Goal: Task Accomplishment & Management: Manage account settings

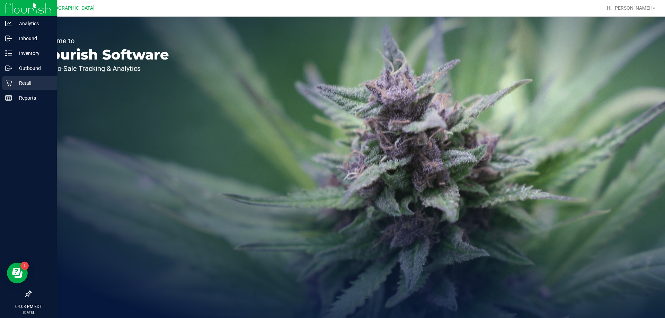
click at [26, 84] on p "Retail" at bounding box center [33, 83] width 42 height 8
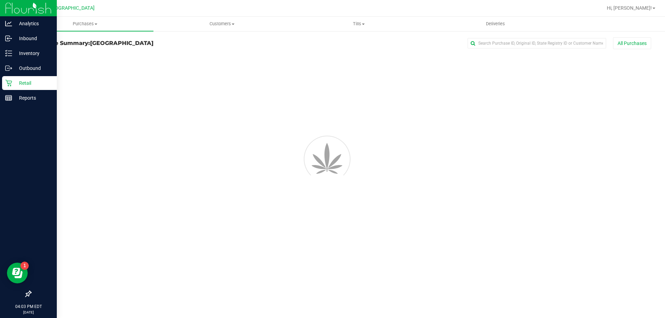
click at [27, 82] on p "Retail" at bounding box center [33, 83] width 42 height 8
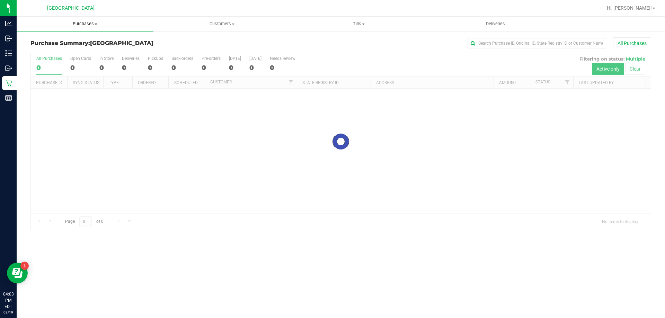
drag, startPoint x: 94, startPoint y: 22, endPoint x: 61, endPoint y: 49, distance: 42.9
click at [94, 22] on span "Purchases" at bounding box center [85, 24] width 137 height 6
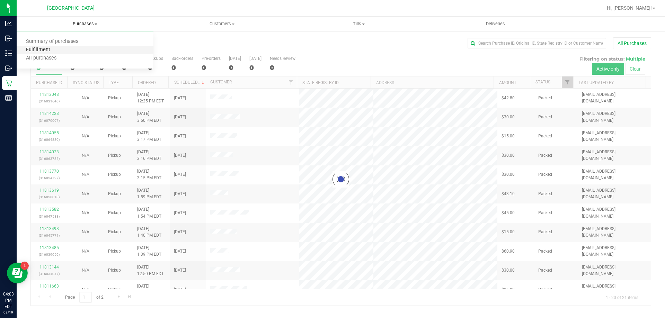
click at [50, 51] on span "Fulfillment" at bounding box center [38, 50] width 43 height 6
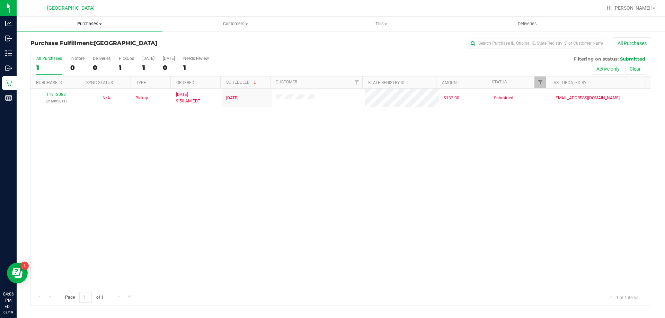
click at [83, 20] on uib-tab-heading "Purchases Summary of purchases Fulfillment All purchases" at bounding box center [90, 24] width 146 height 15
click at [58, 48] on li "Fulfillment" at bounding box center [90, 50] width 146 height 8
click at [379, 19] on uib-tab-heading "Tills Manage tills Reconcile e-payments" at bounding box center [380, 24] width 145 height 14
click at [355, 45] on li "Manage tills" at bounding box center [381, 42] width 146 height 8
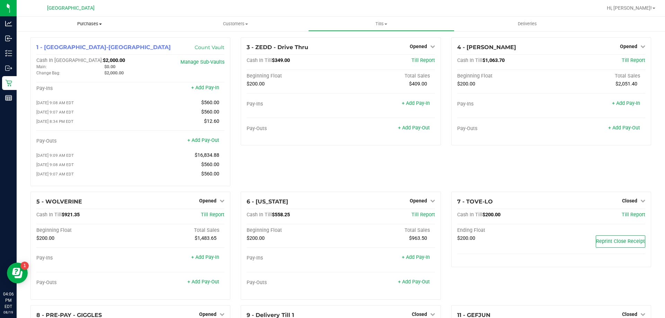
click at [85, 22] on span "Purchases" at bounding box center [90, 24] width 146 height 6
click at [43, 49] on span "Fulfillment" at bounding box center [38, 50] width 43 height 6
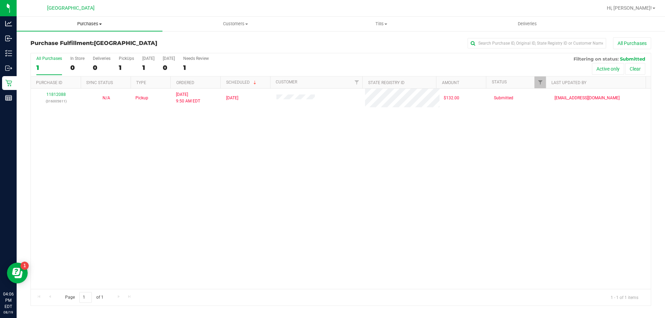
click at [89, 25] on span "Purchases" at bounding box center [90, 24] width 146 height 6
click at [41, 51] on span "Fulfillment" at bounding box center [38, 50] width 43 height 6
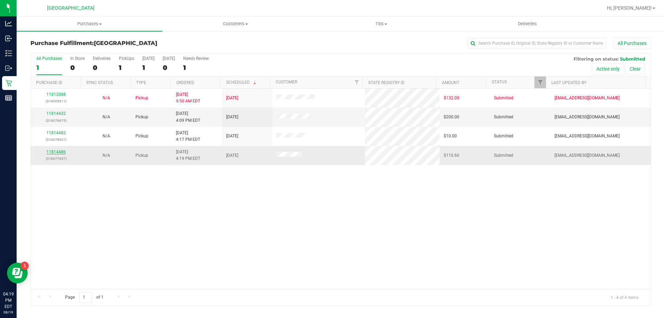
click at [53, 151] on link "11814486" at bounding box center [55, 152] width 19 height 5
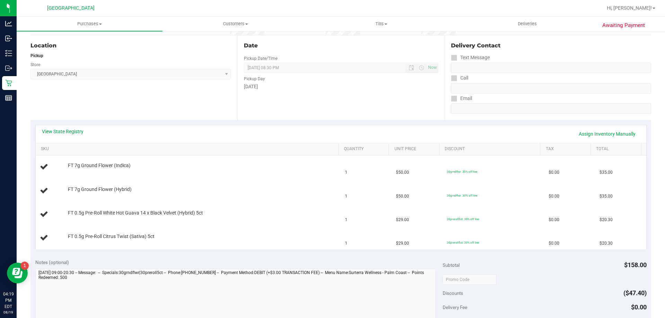
scroll to position [69, 0]
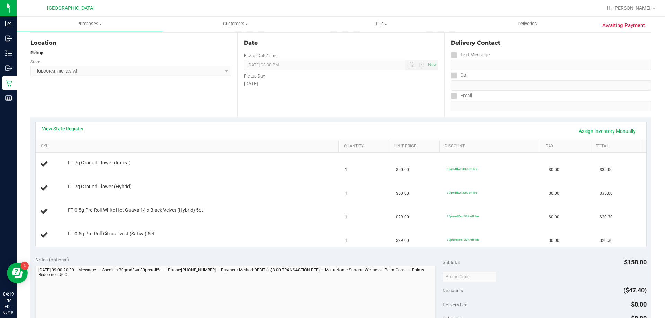
click at [73, 130] on link "View State Registry" at bounding box center [63, 128] width 42 height 7
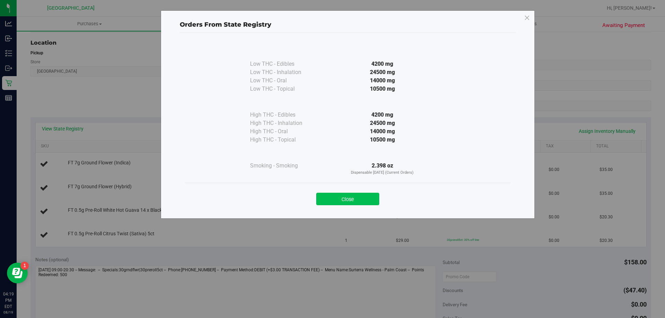
click at [365, 196] on button "Close" at bounding box center [347, 199] width 63 height 12
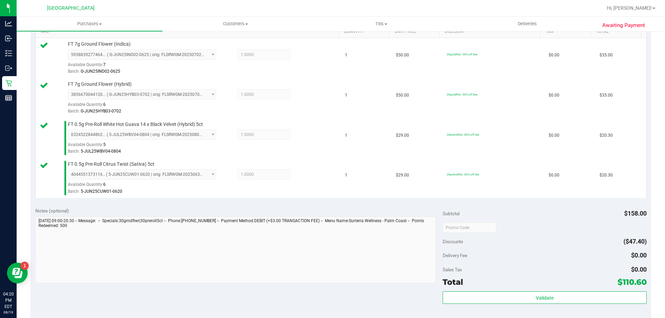
scroll to position [208, 0]
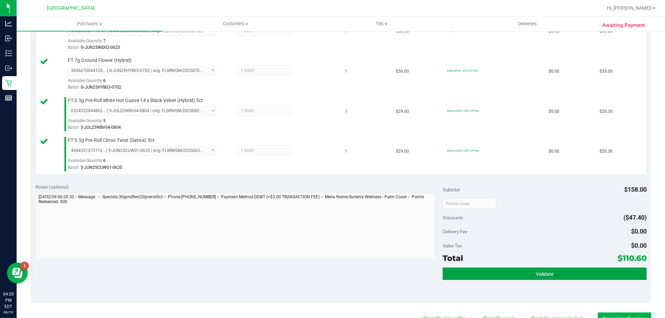
click at [546, 275] on span "Validate" at bounding box center [544, 274] width 18 height 6
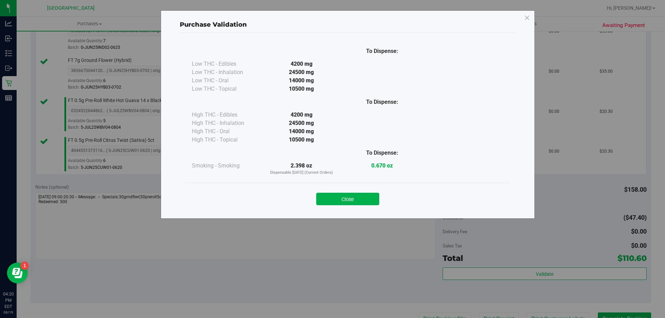
click at [367, 197] on button "Close" at bounding box center [347, 199] width 63 height 12
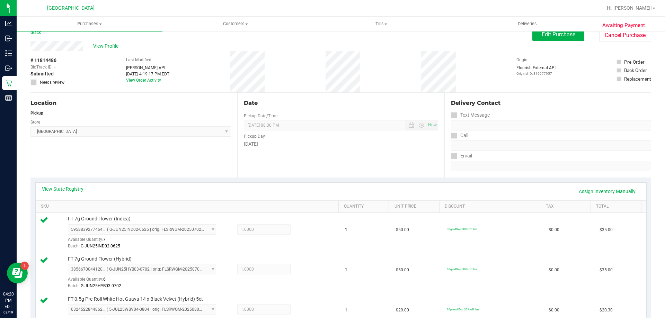
scroll to position [0, 0]
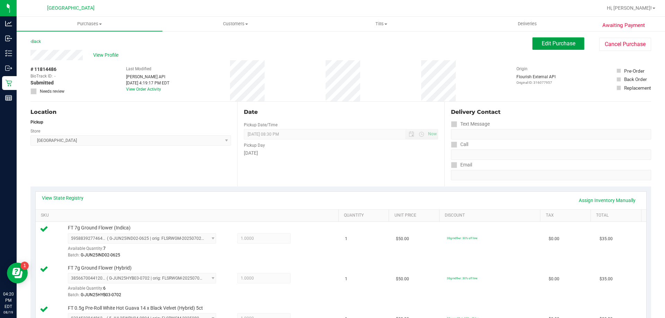
click at [562, 46] on span "Edit Purchase" at bounding box center [558, 43] width 34 height 7
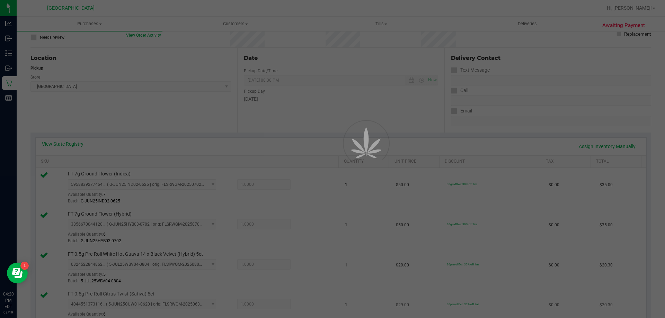
scroll to position [138, 0]
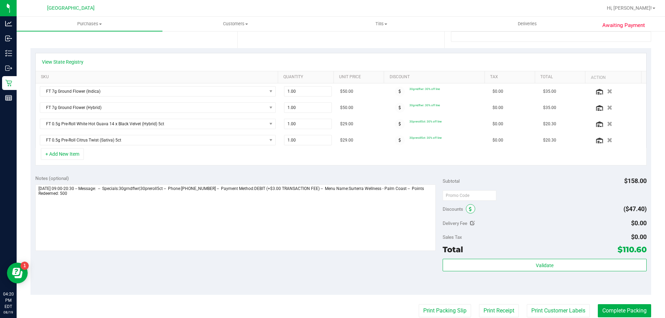
click at [469, 209] on icon at bounding box center [470, 209] width 3 height 5
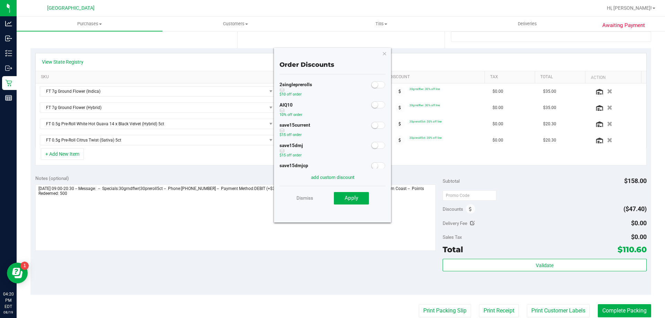
click at [371, 104] on small at bounding box center [374, 105] width 6 height 6
click at [352, 199] on span "Apply" at bounding box center [350, 198] width 13 height 6
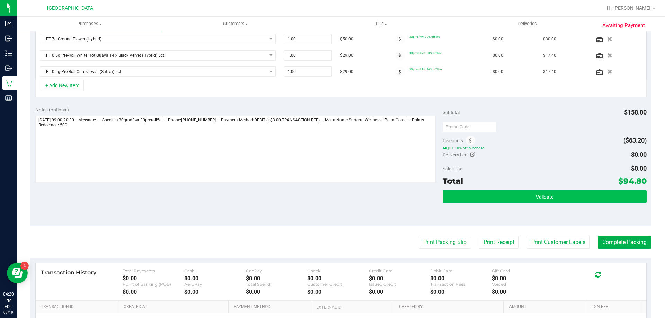
scroll to position [208, 0]
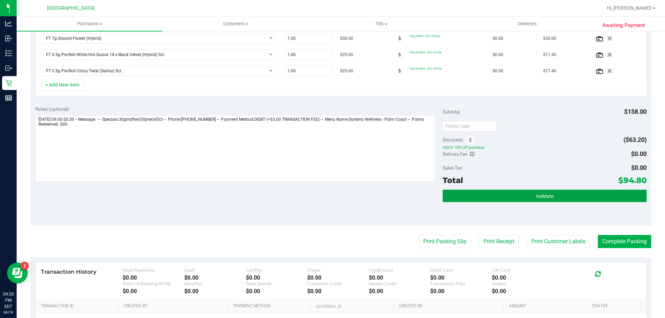
click at [535, 195] on span "Validate" at bounding box center [544, 196] width 18 height 6
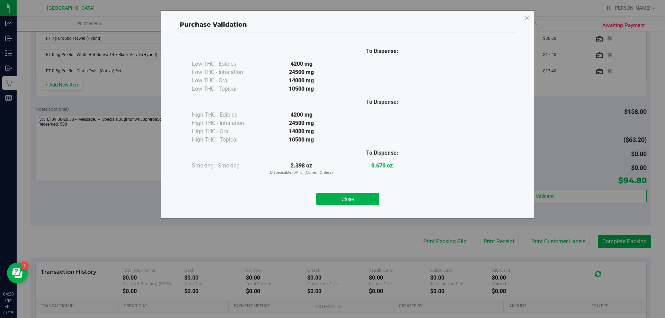
click at [376, 197] on button "Close" at bounding box center [347, 199] width 63 height 12
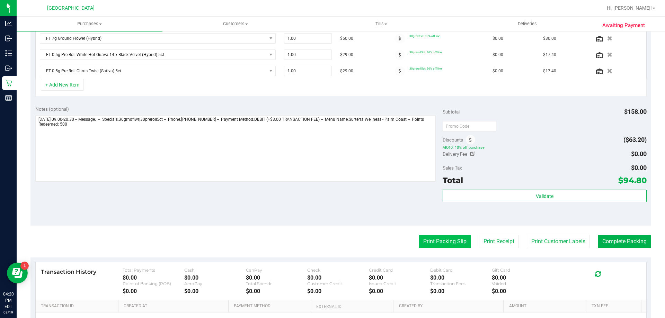
click at [444, 240] on button "Print Packing Slip" at bounding box center [444, 241] width 52 height 13
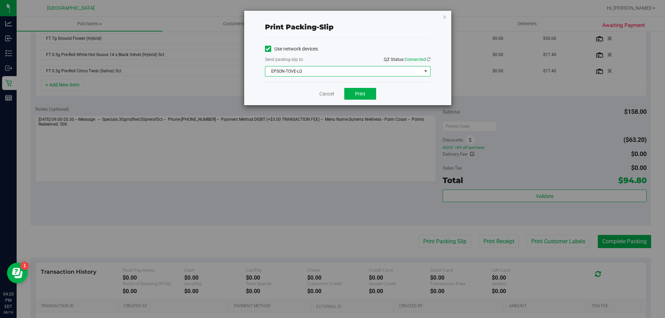
click at [354, 67] on span "EPSON-TOVE-LO" at bounding box center [343, 71] width 156 height 10
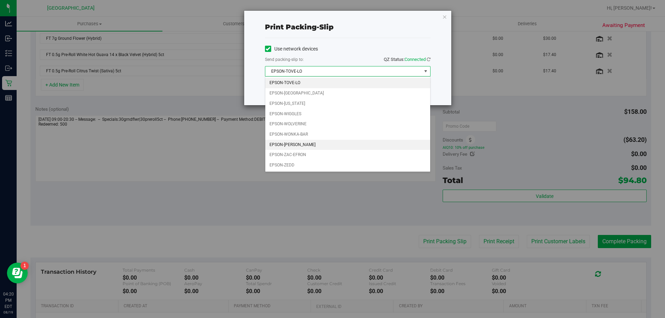
click at [302, 143] on li "EPSON-[PERSON_NAME]" at bounding box center [347, 145] width 165 height 10
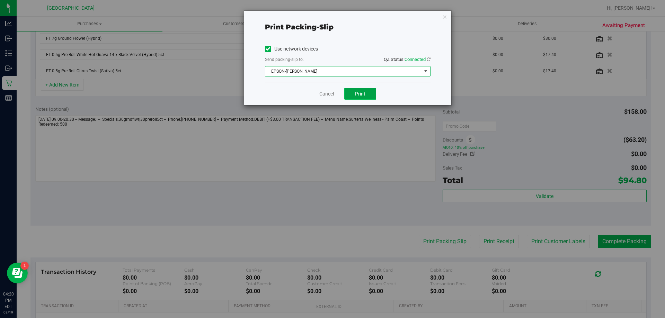
click at [362, 92] on span "Print" at bounding box center [360, 94] width 10 height 6
click at [443, 16] on icon "button" at bounding box center [444, 16] width 5 height 8
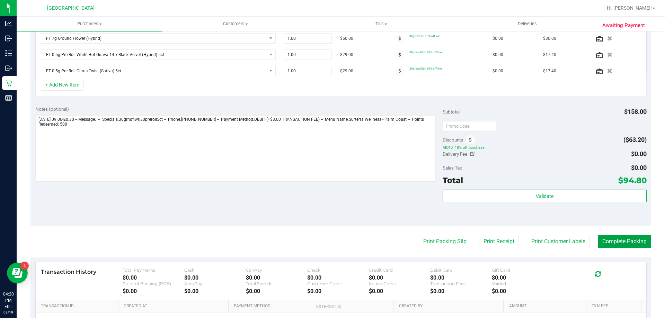
click at [621, 239] on button "Complete Packing" at bounding box center [623, 241] width 53 height 13
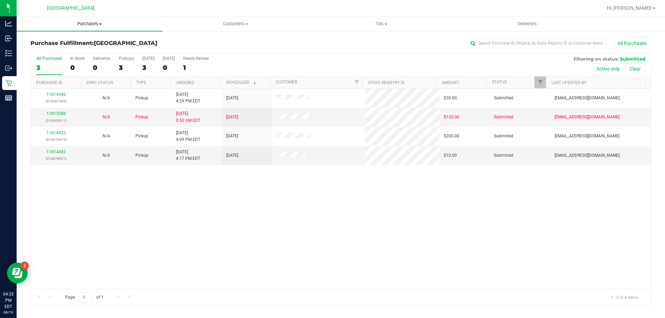
click at [83, 22] on span "Purchases" at bounding box center [90, 24] width 146 height 6
click at [48, 49] on span "Fulfillment" at bounding box center [38, 50] width 43 height 6
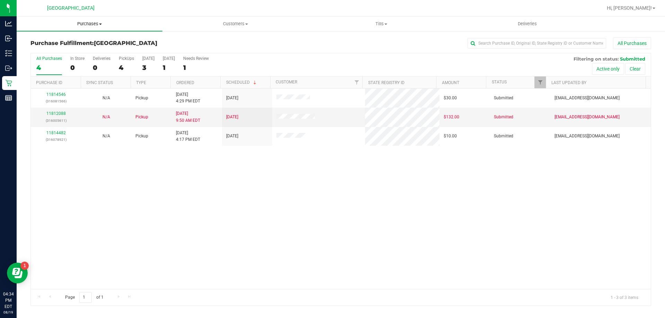
click at [88, 24] on span "Purchases" at bounding box center [90, 24] width 146 height 6
click at [55, 49] on span "Fulfillment" at bounding box center [38, 50] width 43 height 6
click at [94, 24] on span "Purchases" at bounding box center [90, 24] width 146 height 6
click at [84, 48] on li "Fulfillment" at bounding box center [90, 50] width 146 height 8
click at [88, 24] on span "Purchases" at bounding box center [90, 24] width 146 height 6
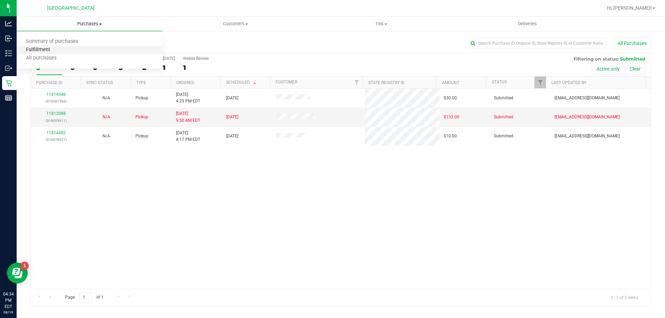
click at [51, 49] on span "Fulfillment" at bounding box center [38, 50] width 43 height 6
click at [82, 22] on span "Purchases" at bounding box center [90, 24] width 146 height 6
click at [44, 45] on li "Summary of purchases" at bounding box center [90, 42] width 146 height 8
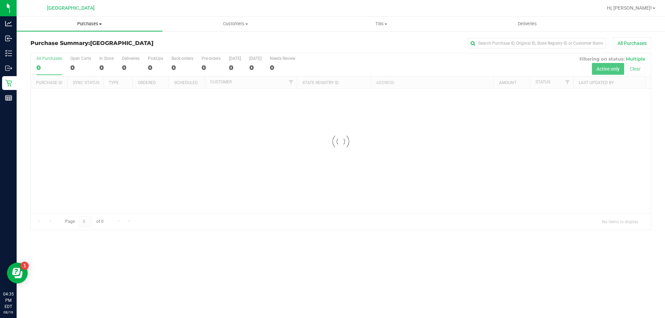
click at [88, 24] on span "Purchases" at bounding box center [90, 24] width 146 height 6
click at [53, 50] on span "Fulfillment" at bounding box center [38, 50] width 43 height 6
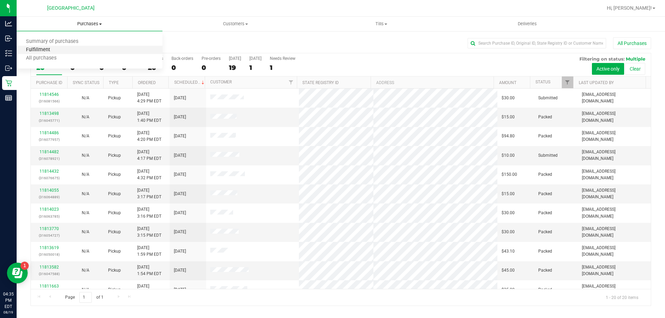
click at [33, 48] on span "Fulfillment" at bounding box center [38, 50] width 43 height 6
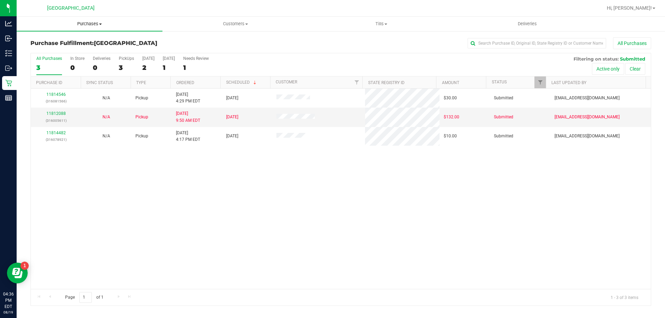
click at [89, 24] on span "Purchases" at bounding box center [90, 24] width 146 height 6
click at [46, 48] on span "Fulfillment" at bounding box center [38, 50] width 43 height 6
click at [91, 23] on span "Purchases" at bounding box center [90, 24] width 146 height 6
click at [50, 51] on span "Fulfillment" at bounding box center [38, 50] width 43 height 6
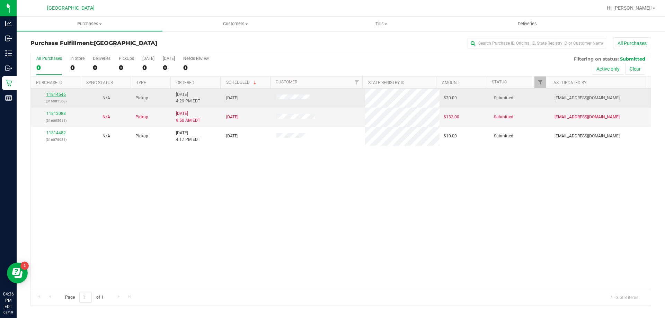
click at [57, 94] on link "11814546" at bounding box center [55, 94] width 19 height 5
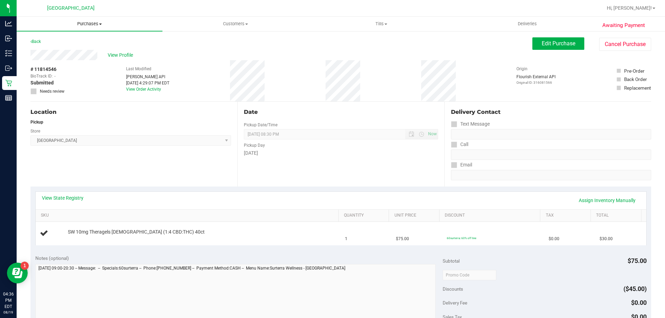
click at [90, 26] on span "Purchases" at bounding box center [90, 24] width 146 height 6
click at [61, 52] on li "Fulfillment" at bounding box center [90, 50] width 146 height 8
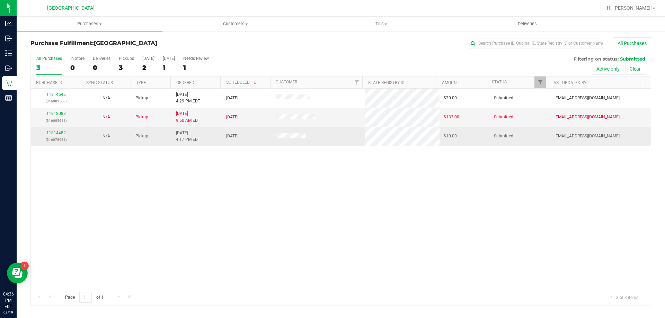
click at [53, 134] on link "11814482" at bounding box center [55, 132] width 19 height 5
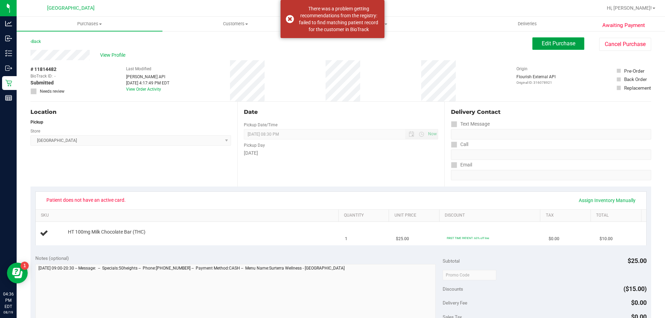
click at [558, 44] on span "Edit Purchase" at bounding box center [558, 43] width 34 height 7
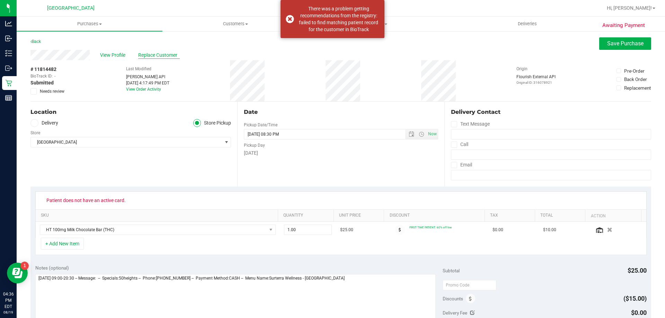
click at [158, 54] on span "Replace Customer" at bounding box center [159, 55] width 42 height 7
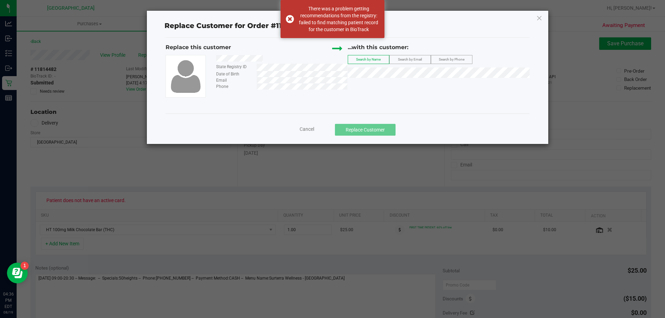
click at [410, 61] on span "Search by Email" at bounding box center [410, 59] width 24 height 4
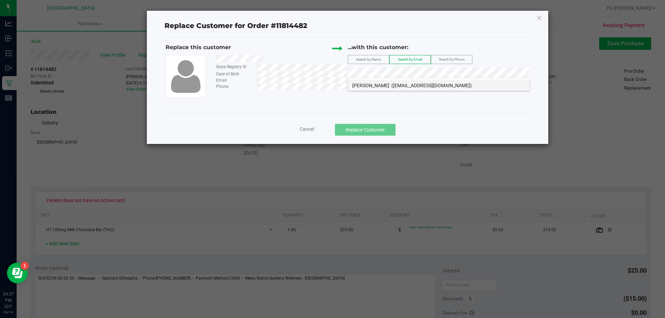
click at [369, 84] on span "[PERSON_NAME]" at bounding box center [370, 86] width 37 height 6
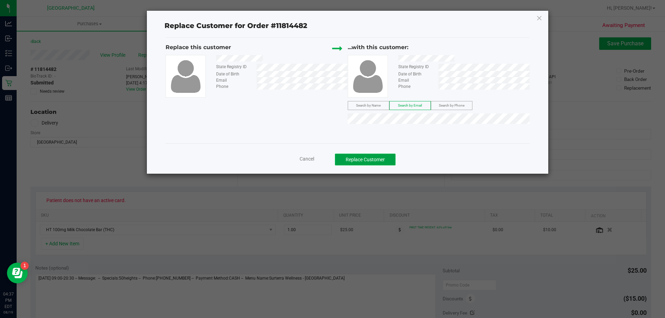
click at [374, 159] on button "Replace Customer" at bounding box center [365, 160] width 61 height 12
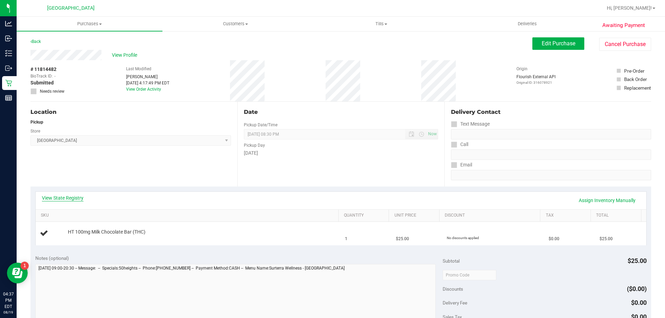
click at [56, 196] on link "View State Registry" at bounding box center [63, 198] width 42 height 7
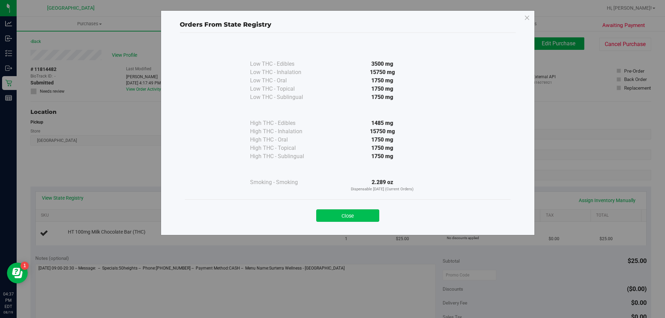
click at [338, 217] on button "Close" at bounding box center [347, 215] width 63 height 12
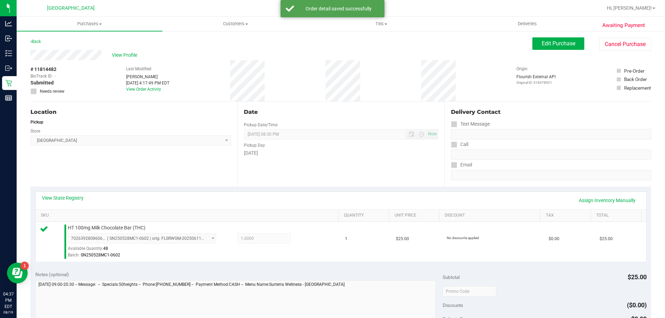
scroll to position [104, 0]
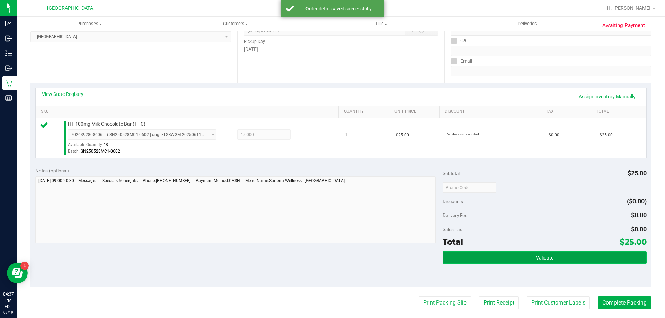
click at [499, 256] on button "Validate" at bounding box center [544, 257] width 204 height 12
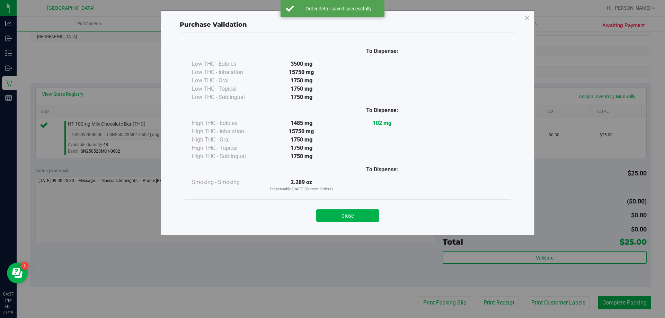
click at [348, 215] on button "Close" at bounding box center [347, 215] width 63 height 12
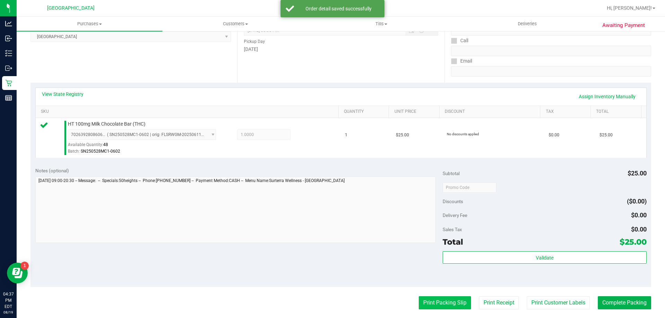
click at [439, 306] on button "Print Packing Slip" at bounding box center [444, 302] width 52 height 13
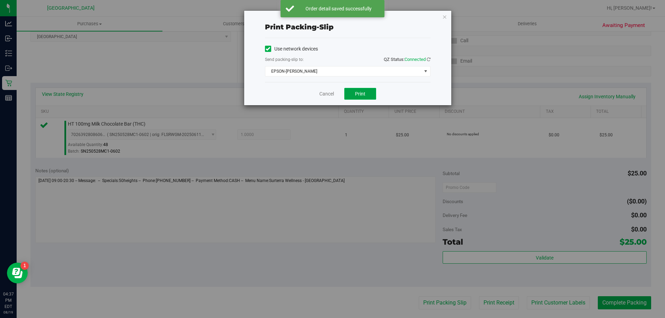
click at [365, 93] on button "Print" at bounding box center [360, 94] width 32 height 12
click at [445, 18] on icon "button" at bounding box center [444, 16] width 5 height 8
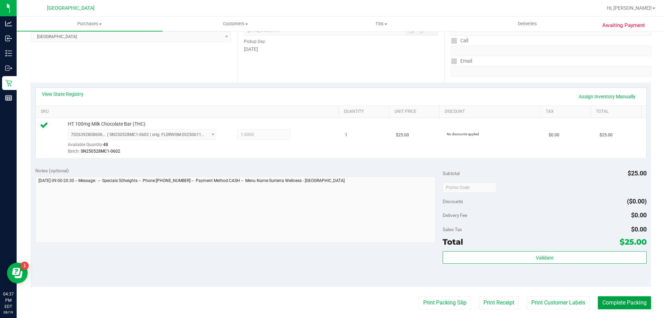
click at [613, 302] on button "Complete Packing" at bounding box center [623, 302] width 53 height 13
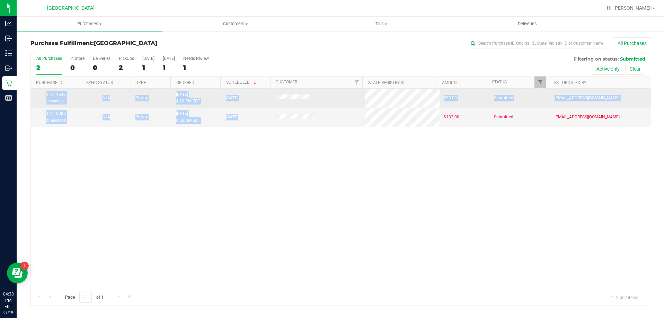
drag, startPoint x: 288, startPoint y: 109, endPoint x: 301, endPoint y: 107, distance: 13.0
click at [294, 108] on div "11814546 (316081566) N/A Pickup [DATE] 4:29 PM EDT 8/20/2025 $30.00 Submitted […" at bounding box center [341, 189] width 620 height 200
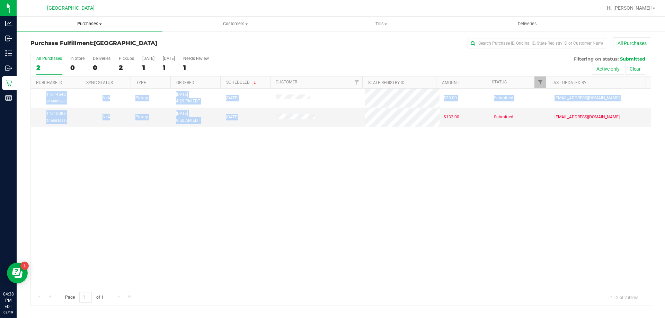
click at [91, 22] on span "Purchases" at bounding box center [90, 24] width 146 height 6
click at [57, 53] on li "Fulfillment" at bounding box center [90, 50] width 146 height 8
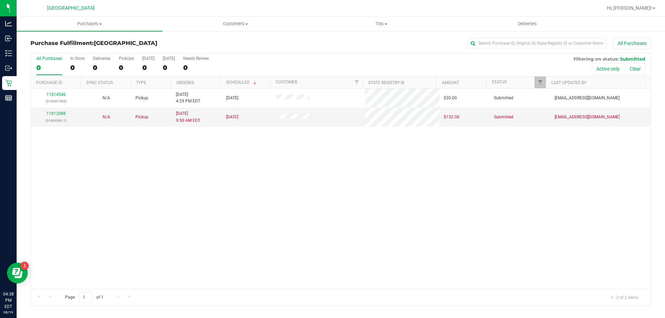
click at [234, 180] on div "11814546 (316081566) N/A Pickup [DATE] 4:29 PM EDT 8/20/2025 $30.00 Submitted […" at bounding box center [341, 189] width 620 height 200
drag, startPoint x: 45, startPoint y: 159, endPoint x: 445, endPoint y: 188, distance: 401.5
click at [445, 188] on div "11814546 (316081566) N/A Pickup [DATE] 4:29 PM EDT 8/20/2025 $30.00 Submitted […" at bounding box center [341, 189] width 620 height 200
drag, startPoint x: 40, startPoint y: 142, endPoint x: 432, endPoint y: 233, distance: 402.9
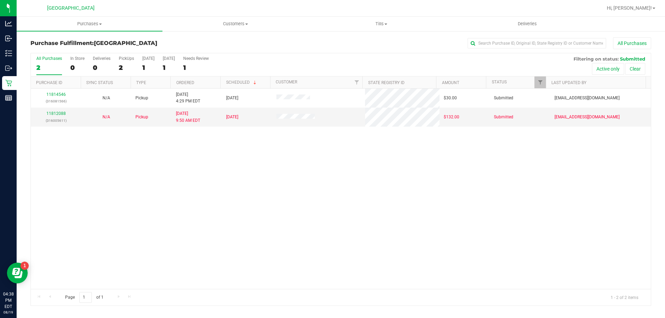
click at [432, 234] on div "11814546 (316081566) N/A Pickup [DATE] 4:29 PM EDT 8/20/2025 $30.00 Submitted […" at bounding box center [341, 189] width 620 height 200
click at [434, 232] on div "11814546 (316081566) N/A Pickup [DATE] 4:29 PM EDT 8/20/2025 $30.00 Submitted […" at bounding box center [341, 189] width 620 height 200
drag, startPoint x: 308, startPoint y: 212, endPoint x: 516, endPoint y: 257, distance: 212.2
click at [516, 257] on div "11814546 (316081566) N/A Pickup [DATE] 4:29 PM EDT 8/20/2025 $30.00 Submitted […" at bounding box center [341, 189] width 620 height 200
click at [422, 202] on div "11814546 (316081566) N/A Pickup [DATE] 4:29 PM EDT 8/20/2025 $30.00 Submitted […" at bounding box center [341, 189] width 620 height 200
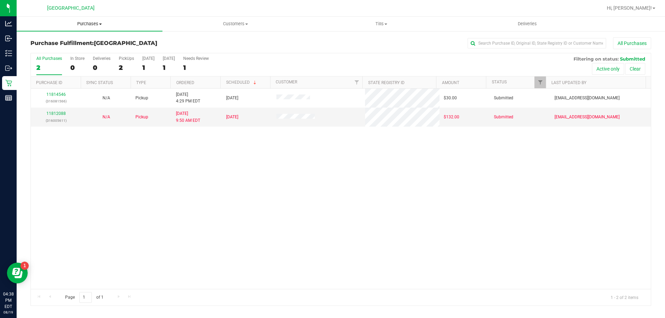
click at [87, 25] on span "Purchases" at bounding box center [90, 24] width 146 height 6
click at [49, 51] on span "Fulfillment" at bounding box center [38, 50] width 43 height 6
click at [86, 23] on span "Purchases" at bounding box center [90, 24] width 146 height 6
click at [47, 50] on span "Fulfillment" at bounding box center [38, 50] width 43 height 6
drag, startPoint x: 346, startPoint y: 156, endPoint x: 281, endPoint y: 113, distance: 78.4
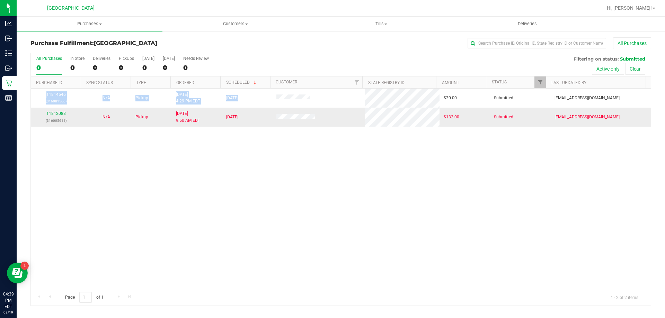
click at [284, 90] on div "11814546 (316081566) N/A Pickup [DATE] 4:29 PM EDT 8/20/2025 $30.00 Submitted […" at bounding box center [341, 189] width 620 height 200
click at [283, 149] on div "11814546 (316081566) N/A Pickup [DATE] 4:29 PM EDT 8/20/2025 $30.00 Submitted […" at bounding box center [341, 189] width 620 height 200
drag, startPoint x: 55, startPoint y: 133, endPoint x: 396, endPoint y: 145, distance: 341.5
click at [396, 145] on div "11814546 (316081566) N/A Pickup [DATE] 4:29 PM EDT 8/20/2025 $30.00 Submitted […" at bounding box center [341, 189] width 620 height 200
click at [391, 165] on div "11814546 (316081566) N/A Pickup [DATE] 4:29 PM EDT 8/20/2025 $30.00 Submitted […" at bounding box center [341, 189] width 620 height 200
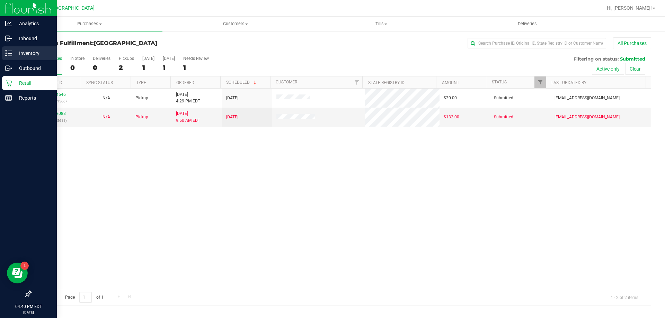
click at [18, 50] on p "Inventory" at bounding box center [33, 53] width 42 height 8
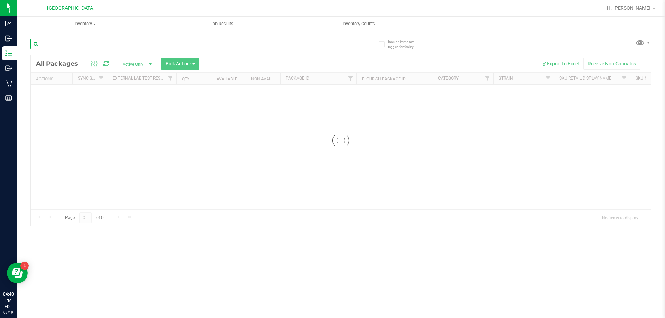
drag, startPoint x: 84, startPoint y: 45, endPoint x: 80, endPoint y: 45, distance: 4.2
click at [84, 45] on input "text" at bounding box center [171, 44] width 283 height 10
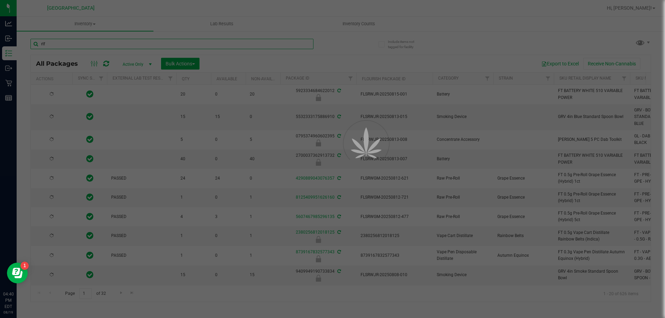
type input "rlf"
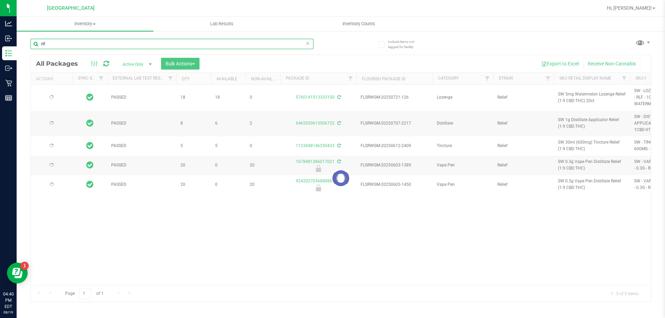
type input "[DATE]"
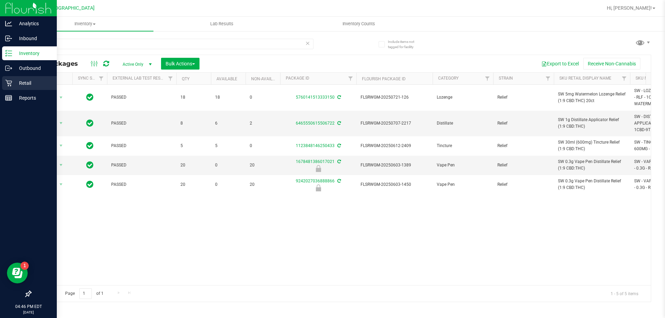
click at [18, 82] on p "Retail" at bounding box center [33, 83] width 42 height 8
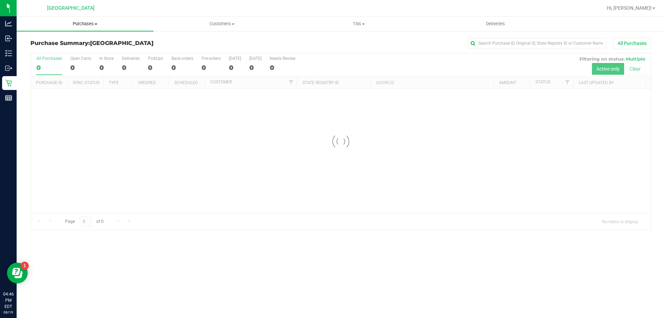
click at [83, 22] on span "Purchases" at bounding box center [85, 24] width 137 height 6
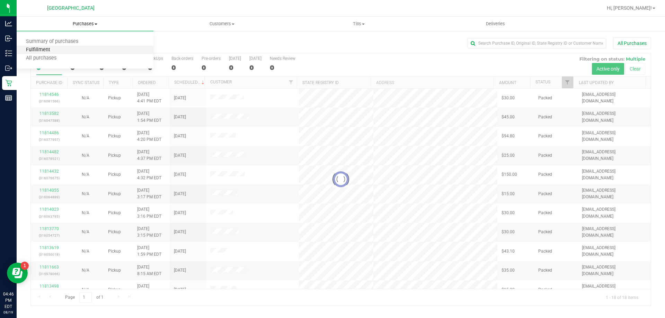
click at [47, 51] on span "Fulfillment" at bounding box center [38, 50] width 43 height 6
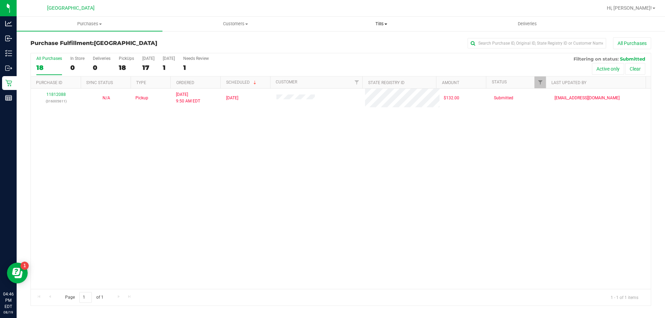
click at [385, 25] on span "Tills" at bounding box center [380, 24] width 145 height 6
click at [369, 45] on li "Manage tills" at bounding box center [381, 42] width 146 height 8
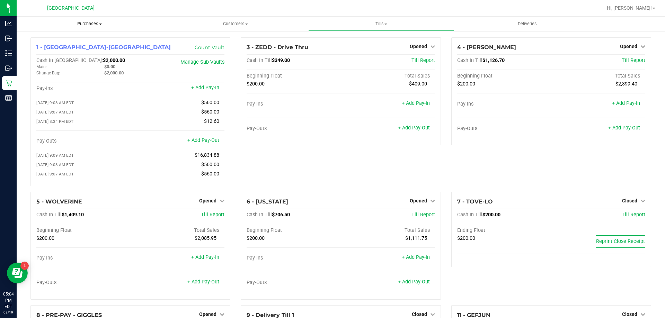
click at [94, 25] on span "Purchases" at bounding box center [90, 24] width 146 height 6
click at [57, 50] on span "Fulfillment" at bounding box center [38, 50] width 43 height 6
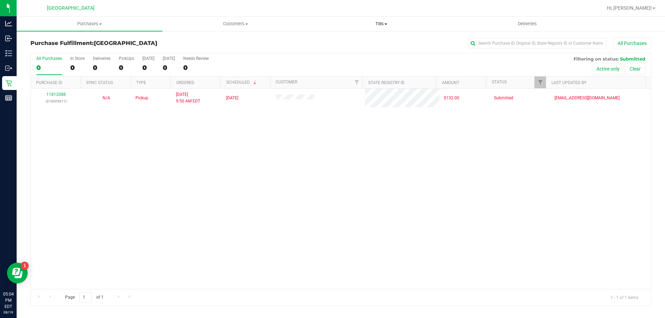
click at [384, 21] on span "Tills" at bounding box center [380, 24] width 145 height 6
click at [362, 43] on li "Manage tills" at bounding box center [381, 42] width 146 height 8
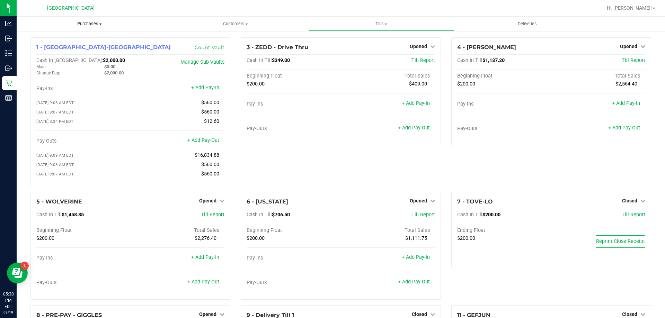
click at [86, 27] on uib-tab-heading "Purchases Summary of purchases Fulfillment All purchases" at bounding box center [90, 24] width 146 height 15
click at [51, 48] on span "Fulfillment" at bounding box center [38, 50] width 43 height 6
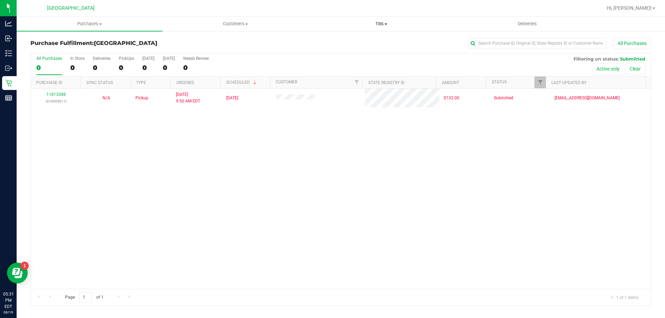
click at [377, 20] on uib-tab-heading "Tills Manage tills Reconcile e-payments" at bounding box center [380, 24] width 145 height 14
click at [353, 44] on span "Manage tills" at bounding box center [331, 42] width 47 height 6
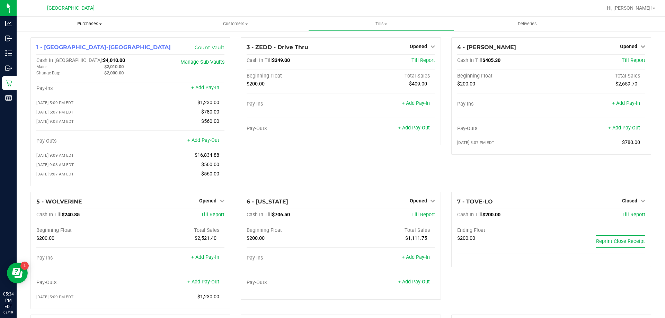
click at [83, 25] on span "Purchases" at bounding box center [90, 24] width 146 height 6
click at [52, 49] on span "Fulfillment" at bounding box center [38, 50] width 43 height 6
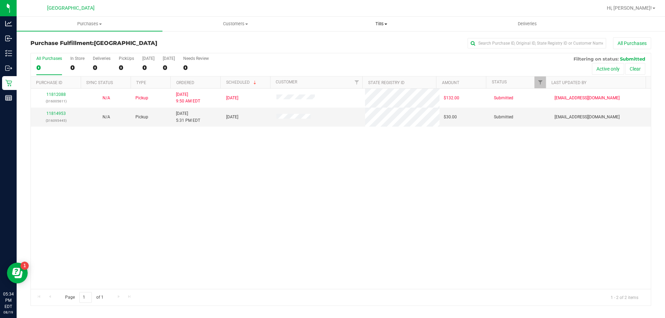
click at [377, 25] on span "Tills" at bounding box center [380, 24] width 145 height 6
click at [350, 39] on span "Manage tills" at bounding box center [331, 42] width 47 height 6
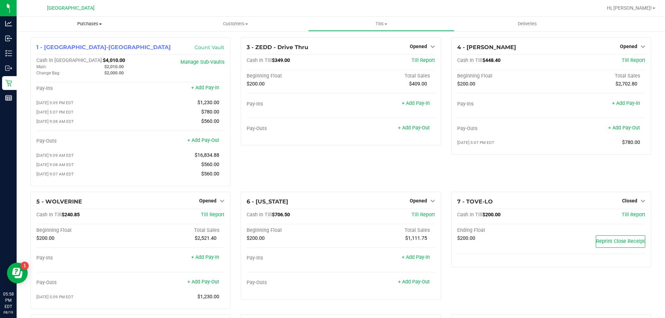
click at [93, 27] on span "Purchases" at bounding box center [90, 24] width 146 height 6
click at [44, 49] on span "Fulfillment" at bounding box center [38, 50] width 43 height 6
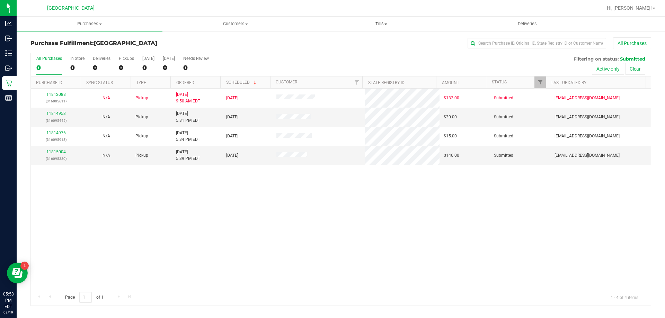
click at [381, 23] on span "Tills" at bounding box center [380, 24] width 145 height 6
click at [342, 41] on span "Manage tills" at bounding box center [331, 42] width 47 height 6
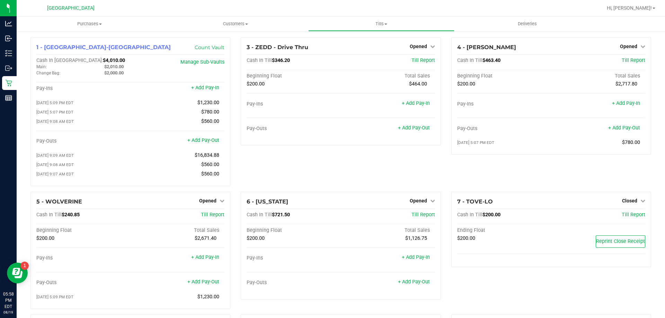
click at [233, 201] on div "5 - WOLVERINE Opened Close Till Cash In Till $240.85 Till Report Beginning Floa…" at bounding box center [130, 253] width 210 height 123
click at [99, 33] on div "1 - Palm Coast-Vault Count Vault Cash In Vault: $4,010.00 Main: $2,010.00 Chang…" at bounding box center [341, 232] width 648 height 405
click at [96, 26] on span "Purchases" at bounding box center [90, 24] width 146 height 6
click at [58, 50] on span "Fulfillment" at bounding box center [38, 50] width 43 height 6
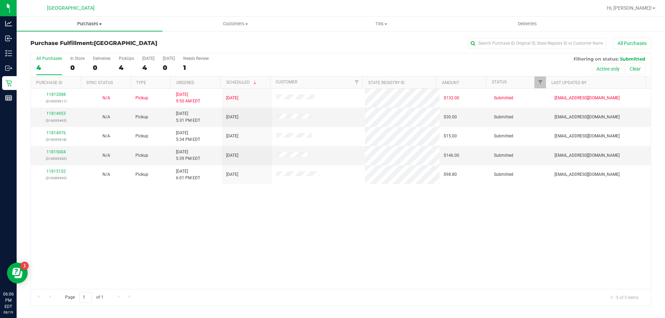
click at [88, 23] on span "Purchases" at bounding box center [90, 24] width 146 height 6
click at [51, 50] on span "Fulfillment" at bounding box center [38, 50] width 43 height 6
click at [87, 24] on span "Purchases" at bounding box center [90, 24] width 146 height 6
click at [42, 51] on span "Fulfillment" at bounding box center [38, 50] width 43 height 6
click at [84, 21] on span "Purchases" at bounding box center [90, 24] width 146 height 6
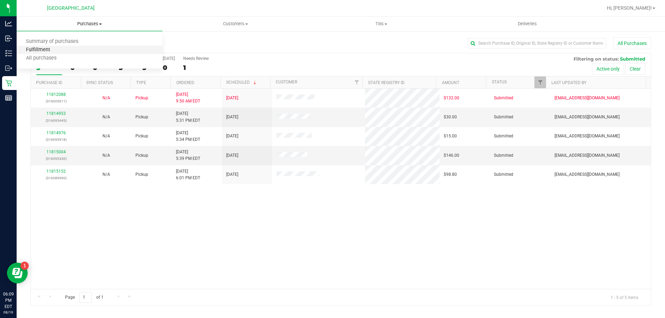
click at [58, 53] on span "Fulfillment" at bounding box center [38, 50] width 43 height 6
click at [84, 23] on span "Purchases" at bounding box center [90, 24] width 146 height 6
click at [45, 48] on span "Fulfillment" at bounding box center [38, 50] width 43 height 6
click at [89, 21] on span "Purchases" at bounding box center [90, 24] width 146 height 6
click at [56, 50] on span "Fulfillment" at bounding box center [38, 50] width 43 height 6
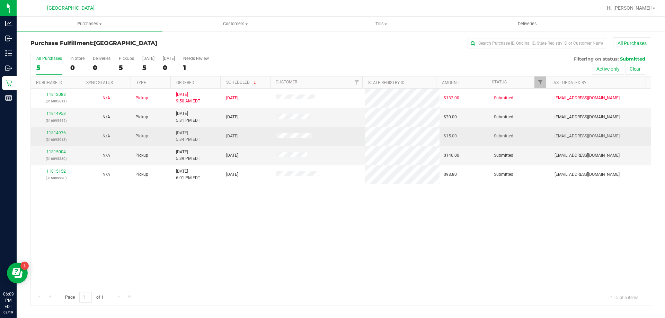
click at [335, 136] on td at bounding box center [318, 136] width 93 height 19
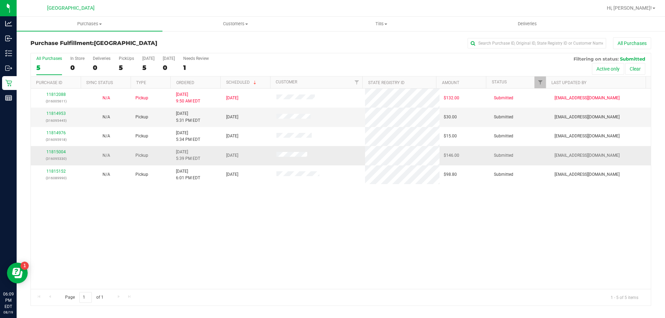
click at [336, 151] on td at bounding box center [318, 155] width 93 height 19
drag, startPoint x: 463, startPoint y: 207, endPoint x: 464, endPoint y: 87, distance: 120.1
click at [464, 87] on div "All Purchases 5 In Store 0 Deliveries 0 PickUps 5 [DATE] 5 [DATE] 0 Needs Revie…" at bounding box center [340, 179] width 620 height 253
click at [450, 248] on div "11812088 (316005611) N/A Pickup [DATE] 9:50 AM EDT 8/19/2025 $132.00 Submitted …" at bounding box center [341, 189] width 620 height 200
click at [450, 224] on div "11812088 (316005611) N/A Pickup [DATE] 9:50 AM EDT 8/19/2025 $132.00 Submitted …" at bounding box center [341, 189] width 620 height 200
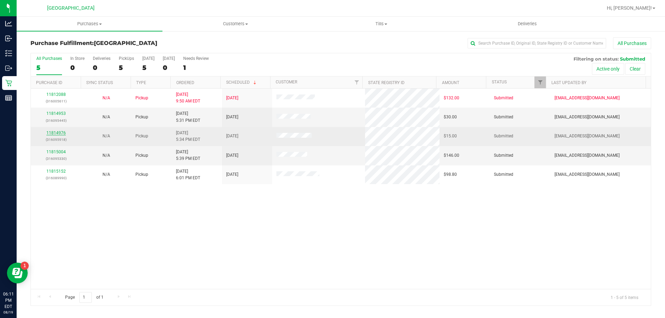
click at [56, 131] on link "11814976" at bounding box center [55, 132] width 19 height 5
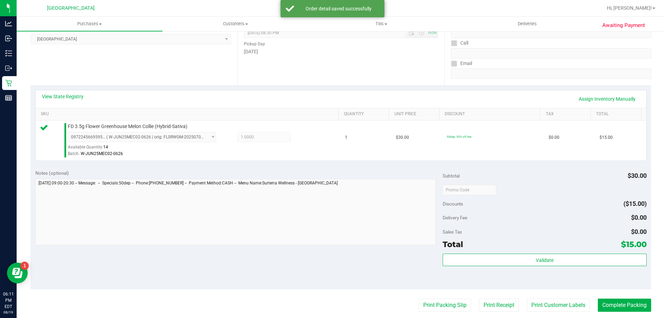
scroll to position [104, 0]
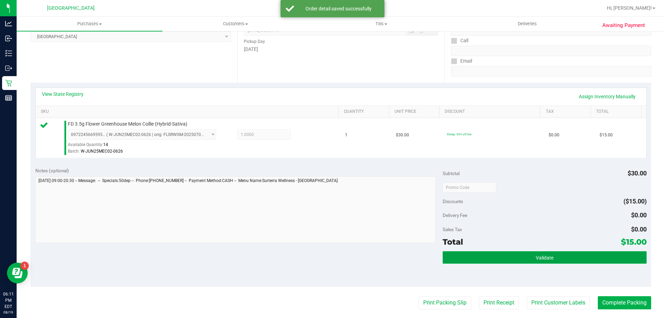
click at [538, 253] on button "Validate" at bounding box center [544, 257] width 204 height 12
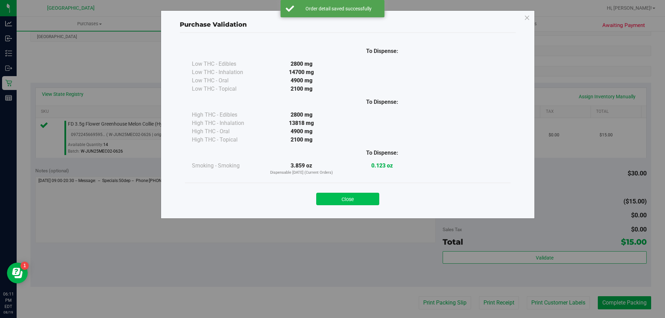
click at [356, 199] on button "Close" at bounding box center [347, 199] width 63 height 12
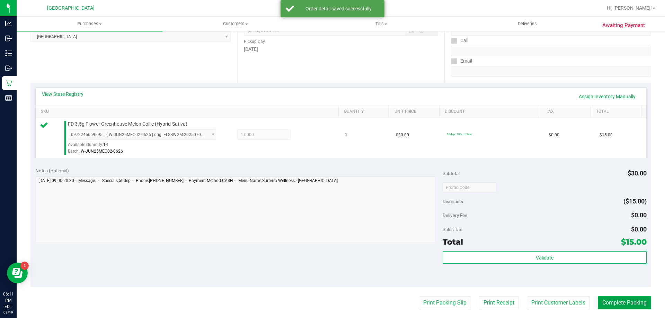
click at [630, 306] on button "Complete Packing" at bounding box center [623, 302] width 53 height 13
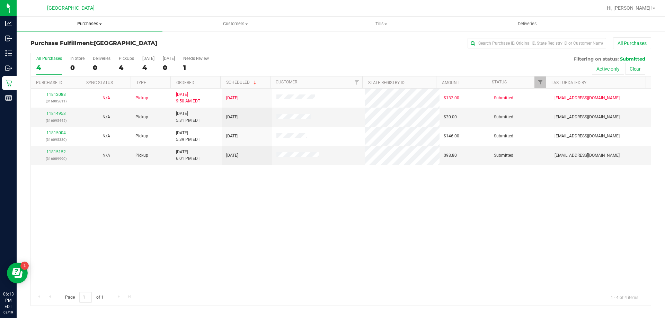
click at [93, 25] on span "Purchases" at bounding box center [90, 24] width 146 height 6
click at [51, 52] on span "Fulfillment" at bounding box center [38, 50] width 43 height 6
click at [86, 25] on span "Purchases" at bounding box center [90, 24] width 146 height 6
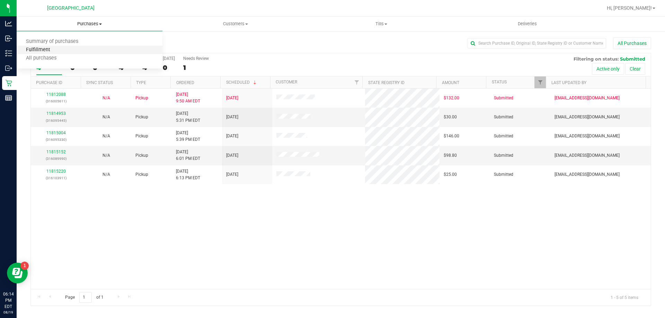
click at [46, 48] on span "Fulfillment" at bounding box center [38, 50] width 43 height 6
click at [382, 24] on span "Tills" at bounding box center [380, 24] width 145 height 6
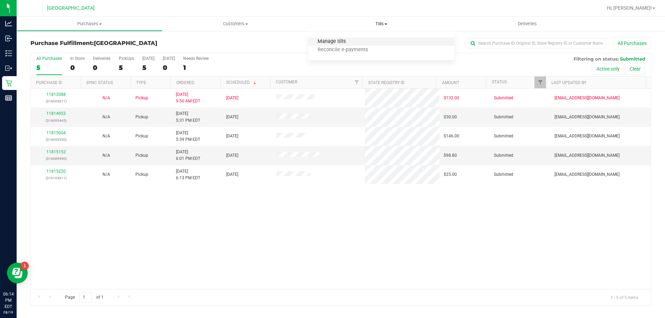
click at [343, 42] on span "Manage tills" at bounding box center [331, 42] width 47 height 6
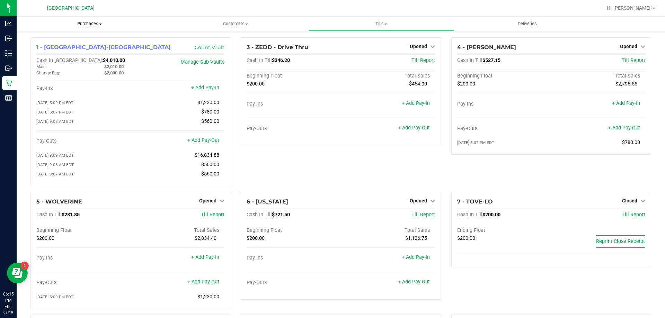
click at [86, 20] on uib-tab-heading "Purchases Summary of purchases Fulfillment All purchases" at bounding box center [90, 24] width 146 height 15
click at [64, 52] on li "Fulfillment" at bounding box center [90, 50] width 146 height 8
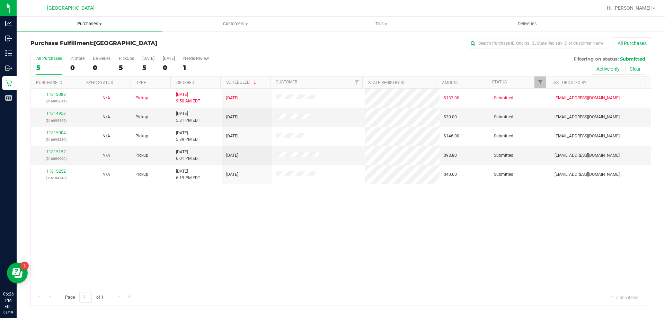
click at [86, 23] on span "Purchases" at bounding box center [90, 24] width 146 height 6
click at [53, 50] on span "Fulfillment" at bounding box center [38, 50] width 43 height 6
click at [382, 22] on span "Tills" at bounding box center [380, 24] width 145 height 6
click at [348, 40] on span "Manage tills" at bounding box center [331, 42] width 47 height 6
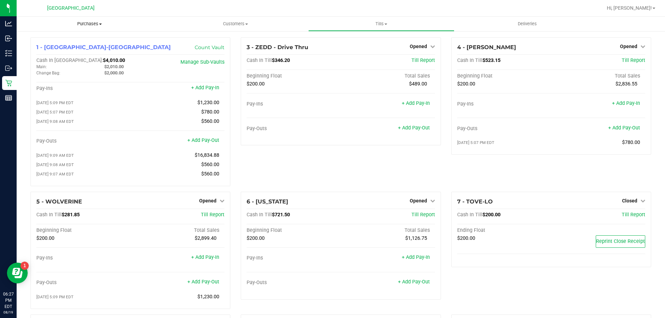
click at [89, 25] on span "Purchases" at bounding box center [90, 24] width 146 height 6
click at [51, 49] on span "Fulfillment" at bounding box center [38, 50] width 43 height 6
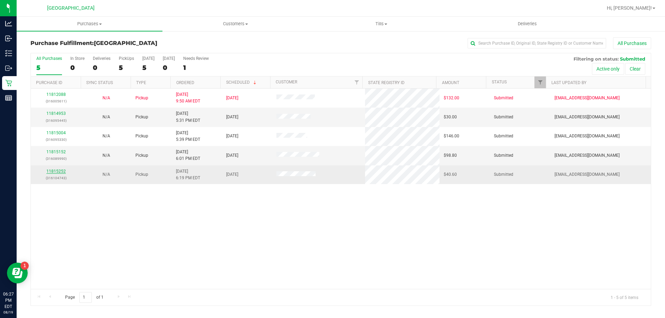
click at [63, 171] on link "11815252" at bounding box center [55, 171] width 19 height 5
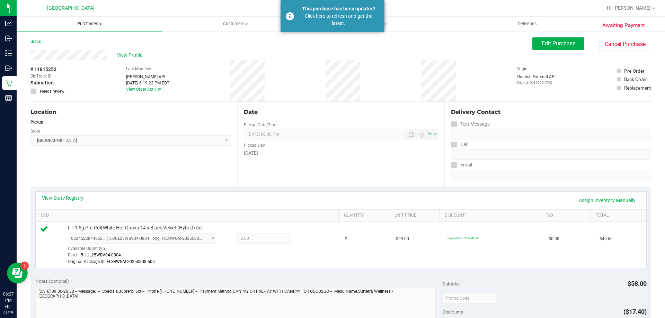
click at [93, 27] on uib-tab-heading "Purchases Summary of purchases Fulfillment All purchases" at bounding box center [90, 24] width 146 height 15
click at [55, 48] on span "Fulfillment" at bounding box center [38, 50] width 43 height 6
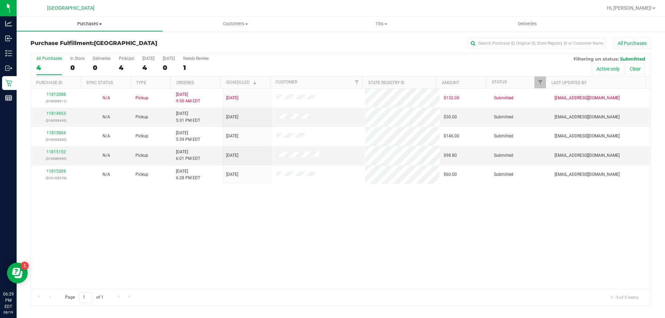
click at [95, 23] on span "Purchases" at bounding box center [90, 24] width 146 height 6
click at [54, 49] on span "Fulfillment" at bounding box center [38, 50] width 43 height 6
click at [381, 23] on span "Tills" at bounding box center [380, 24] width 145 height 6
click at [330, 43] on span "Manage tills" at bounding box center [331, 42] width 47 height 6
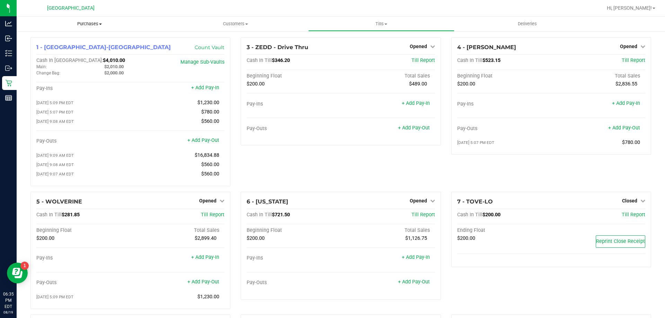
click at [83, 22] on span "Purchases" at bounding box center [90, 24] width 146 height 6
click at [52, 49] on span "Fulfillment" at bounding box center [38, 50] width 43 height 6
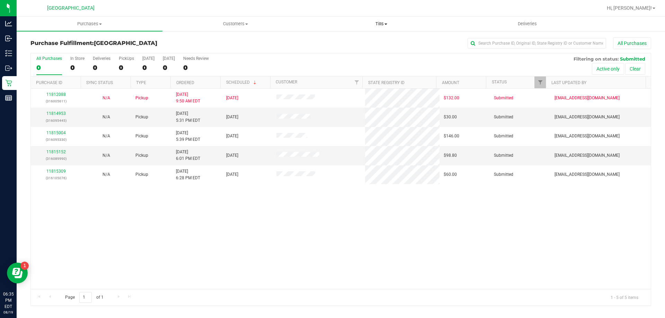
click at [384, 24] on span "Tills" at bounding box center [380, 24] width 145 height 6
click at [354, 43] on span "Manage tills" at bounding box center [331, 42] width 47 height 6
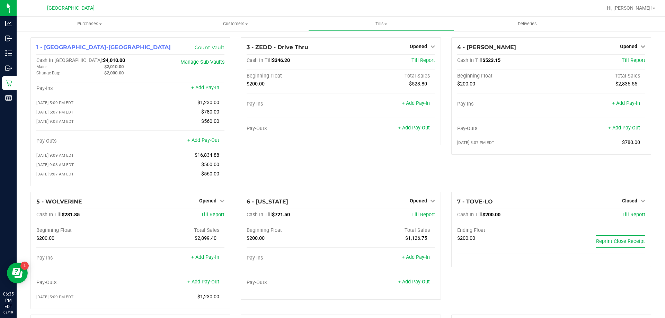
click at [446, 107] on div "4 - [PERSON_NAME] Opened Close Till Cash In Till $523.15 Till Report Beginning …" at bounding box center [551, 114] width 210 height 154
click at [98, 22] on span "Purchases" at bounding box center [90, 24] width 146 height 6
click at [69, 51] on li "Fulfillment" at bounding box center [90, 50] width 146 height 8
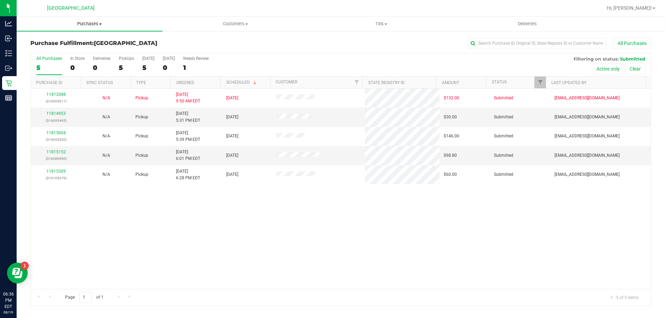
click at [90, 19] on uib-tab-heading "Purchases Summary of purchases Fulfillment All purchases" at bounding box center [90, 24] width 146 height 15
click at [61, 48] on li "Fulfillment" at bounding box center [90, 50] width 146 height 8
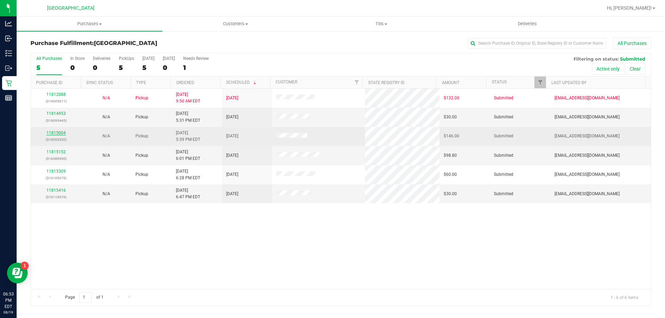
click at [55, 133] on link "11815004" at bounding box center [55, 132] width 19 height 5
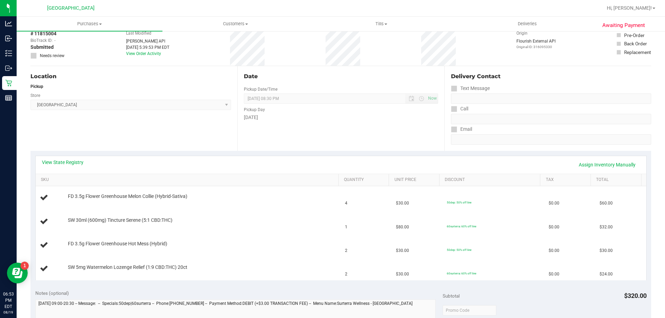
scroll to position [69, 0]
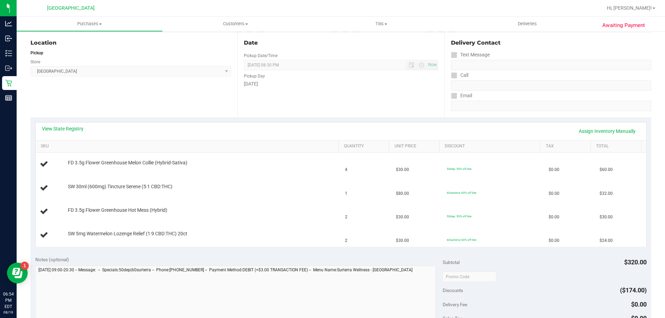
click at [74, 125] on div "View State Registry Assign Inventory Manually" at bounding box center [341, 132] width 610 height 18
click at [72, 130] on link "View State Registry" at bounding box center [63, 128] width 42 height 7
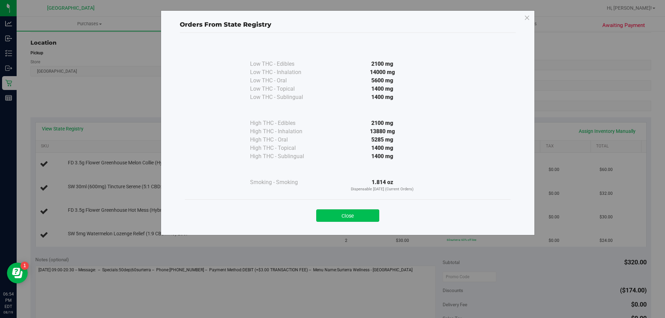
click at [347, 211] on button "Close" at bounding box center [347, 215] width 63 height 12
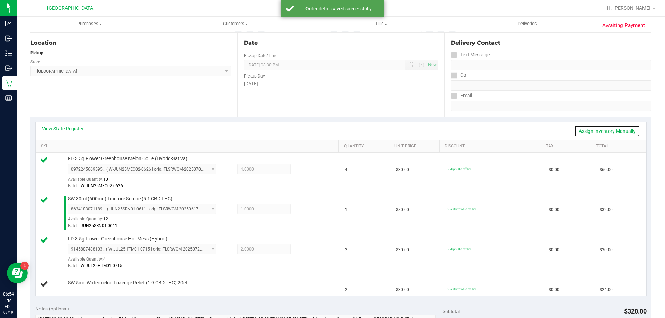
click at [601, 133] on link "Assign Inventory Manually" at bounding box center [607, 131] width 66 height 12
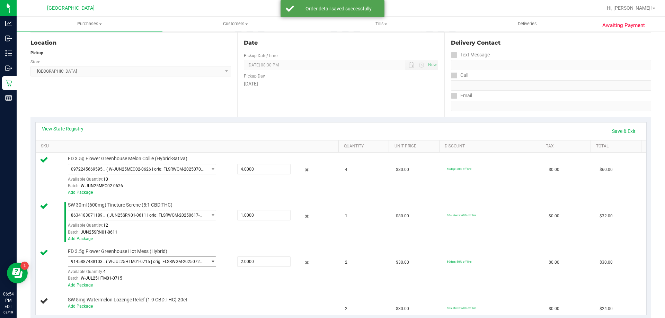
scroll to position [173, 0]
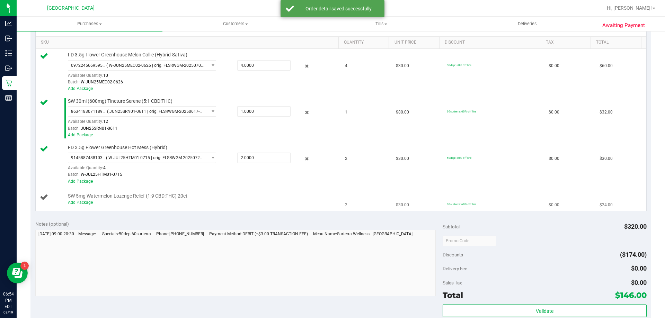
drag, startPoint x: 81, startPoint y: 196, endPoint x: 80, endPoint y: 200, distance: 3.9
click at [81, 197] on span "SW 5mg Watermelon Lozenge Relief (1:9 CBD:THC) 20ct" at bounding box center [127, 196] width 119 height 7
click at [80, 200] on div "Add Package" at bounding box center [201, 202] width 267 height 7
click at [80, 202] on link "Add Package" at bounding box center [80, 202] width 25 height 5
click at [146, 216] on div "Notes (optional) Subtotal $320.00 Discounts ($174.00) Delivery Fee $0.00 Sales …" at bounding box center [340, 278] width 620 height 125
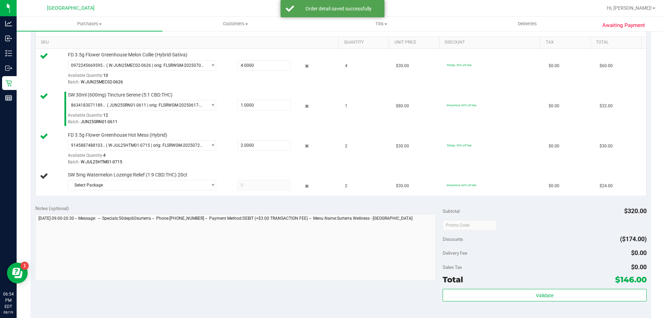
click at [157, 202] on div "Notes (optional) Subtotal $320.00 Discounts ($174.00) Delivery Fee $0.00 Sales …" at bounding box center [340, 262] width 620 height 125
click at [184, 182] on span "Select Package" at bounding box center [137, 185] width 139 height 10
click at [153, 208] on span at bounding box center [140, 200] width 145 height 16
click at [154, 215] on span "( SN250710RE1-0714 | orig: FLSRWGM-20250721-126 )" at bounding box center [163, 213] width 103 height 5
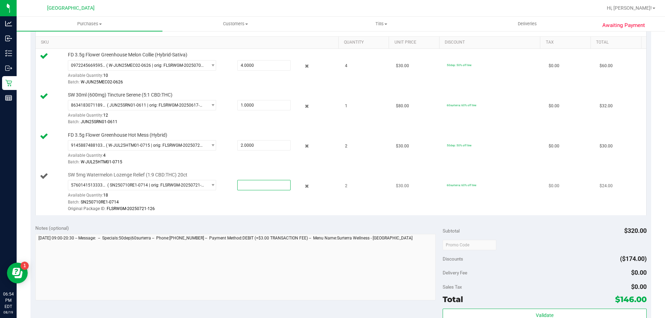
click at [241, 184] on span at bounding box center [263, 185] width 53 height 10
type input "2"
type input "2.0000"
click at [294, 234] on div "Notes (optional)" at bounding box center [238, 264] width 407 height 78
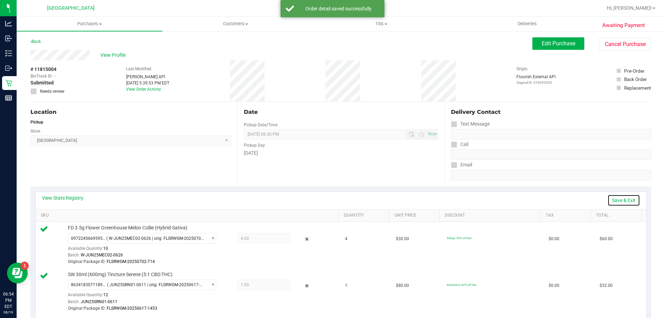
click at [607, 204] on link "Save & Exit" at bounding box center [623, 201] width 33 height 12
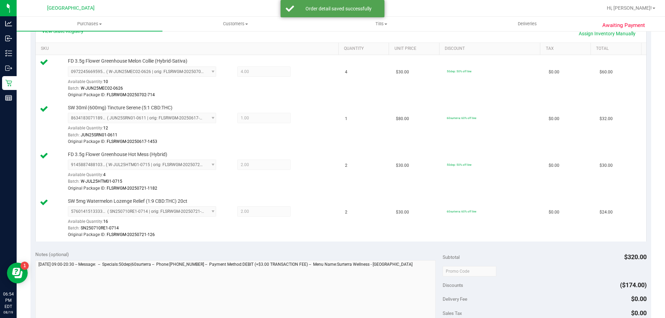
scroll to position [208, 0]
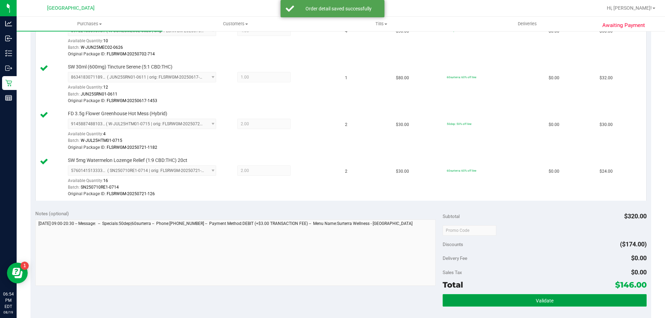
click at [521, 299] on button "Validate" at bounding box center [544, 300] width 204 height 12
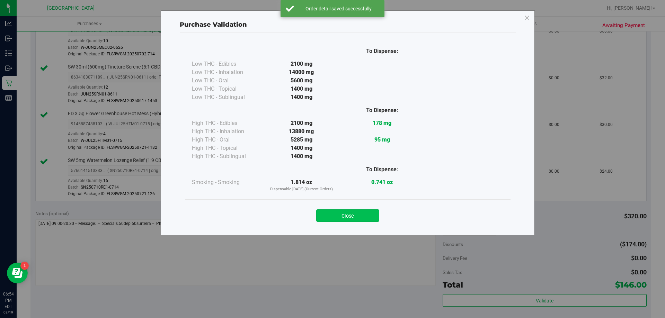
click at [338, 216] on button "Close" at bounding box center [347, 215] width 63 height 12
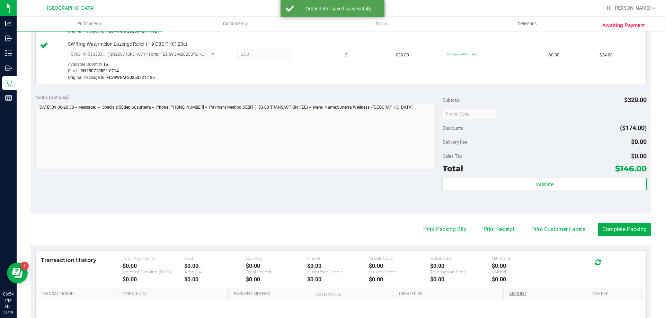
scroll to position [395, 0]
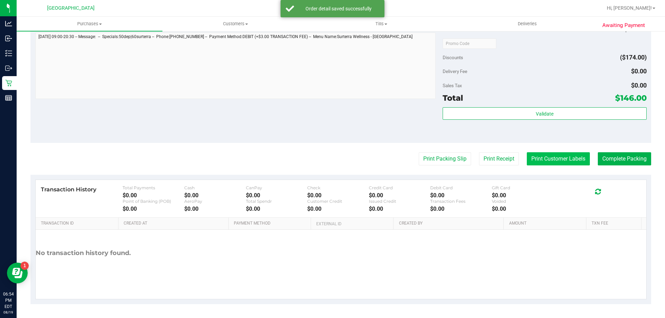
click at [552, 158] on button "Print Customer Labels" at bounding box center [557, 158] width 63 height 13
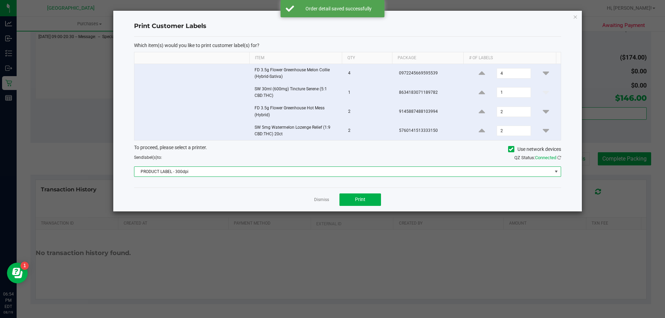
click at [368, 174] on span "PRODUCT LABEL - 300dpi" at bounding box center [342, 172] width 417 height 10
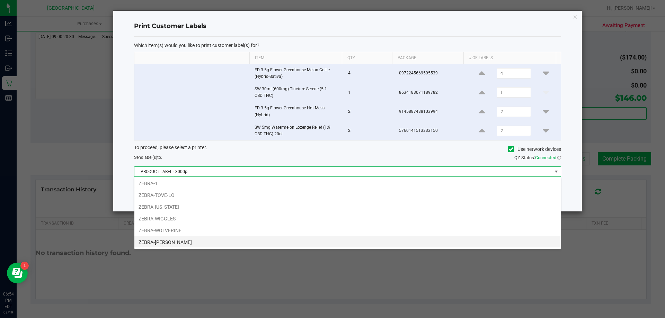
scroll to position [25, 0]
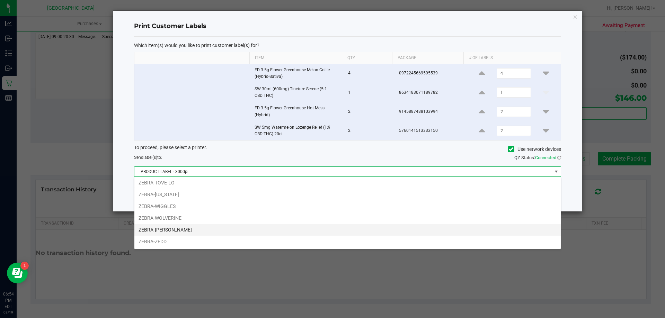
click at [169, 230] on li "ZEBRA-[PERSON_NAME]" at bounding box center [347, 230] width 426 height 12
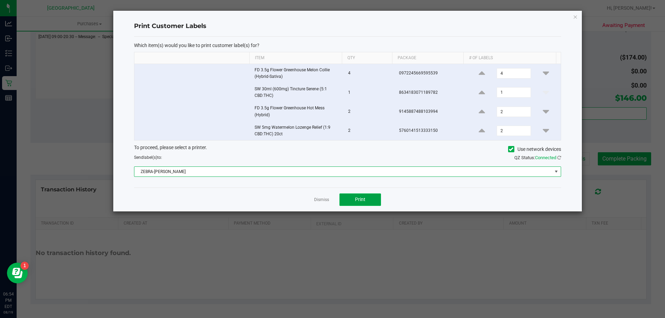
click at [371, 203] on button "Print" at bounding box center [360, 199] width 42 height 12
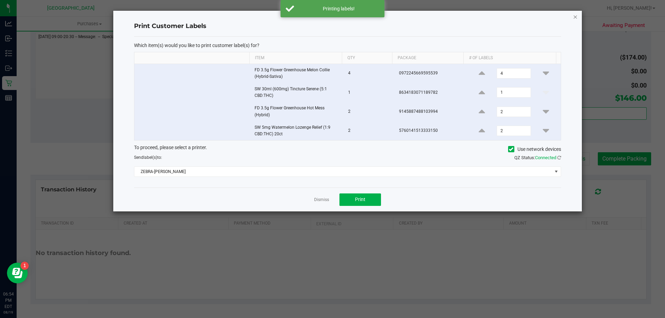
click at [577, 19] on icon "button" at bounding box center [575, 16] width 5 height 8
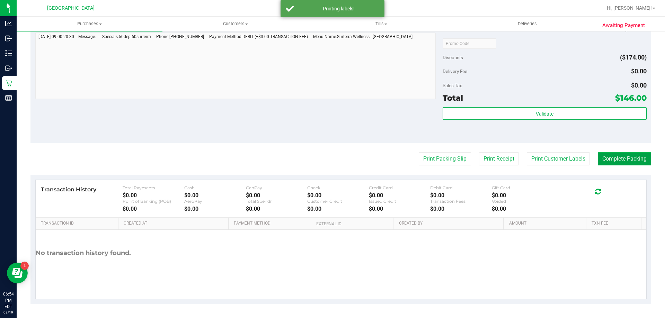
click at [628, 164] on button "Complete Packing" at bounding box center [623, 158] width 53 height 13
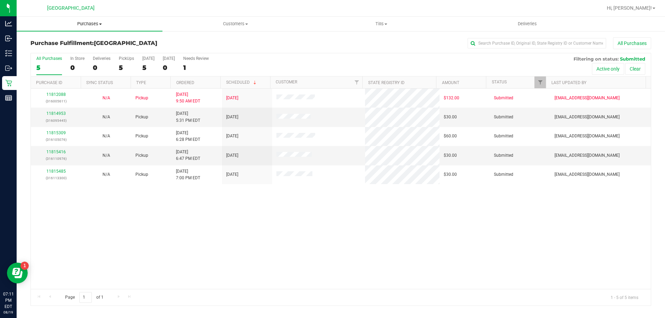
click at [83, 22] on span "Purchases" at bounding box center [90, 24] width 146 height 6
click at [41, 54] on li "All purchases" at bounding box center [90, 58] width 146 height 8
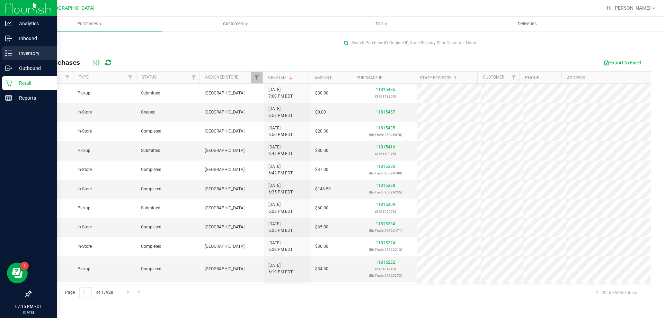
click at [35, 54] on p "Inventory" at bounding box center [33, 53] width 42 height 8
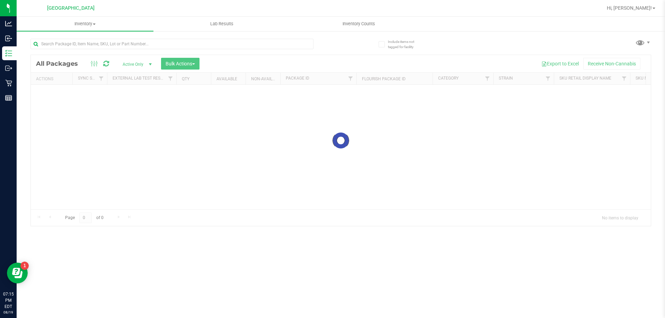
click at [83, 49] on div "Inventory All packages All inventory Waste log Create inventory Lab Results Inv…" at bounding box center [341, 167] width 648 height 301
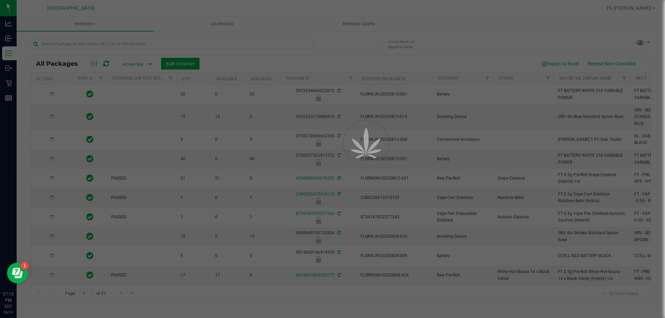
click at [84, 44] on div at bounding box center [332, 159] width 665 height 318
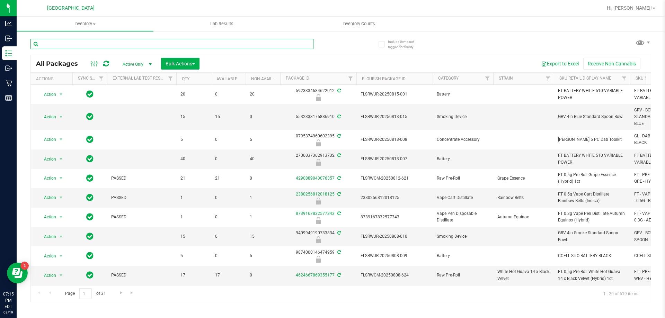
click at [83, 44] on input "text" at bounding box center [171, 44] width 283 height 10
type input "wbv"
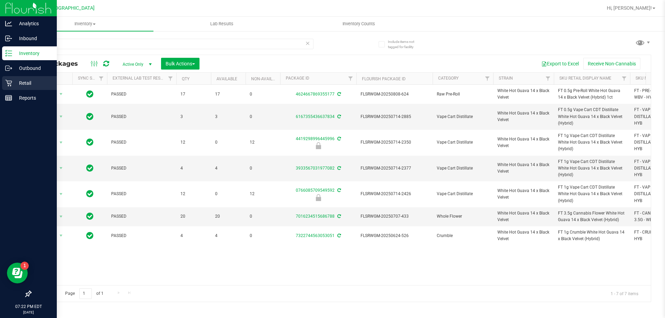
click at [16, 84] on p "Retail" at bounding box center [33, 83] width 42 height 8
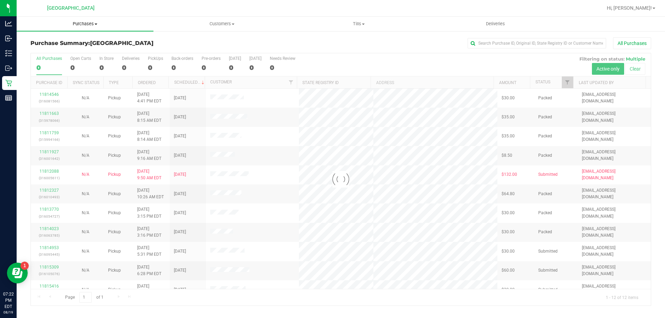
click at [99, 21] on span "Purchases" at bounding box center [85, 24] width 137 height 6
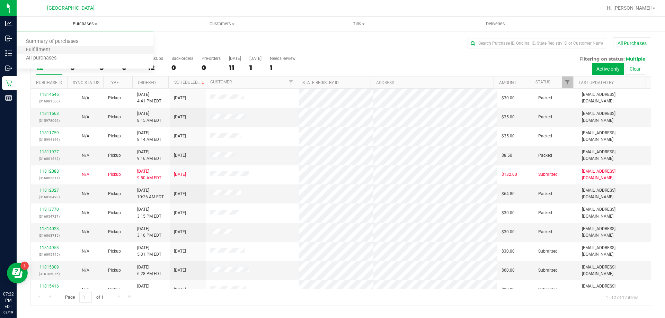
click at [74, 52] on li "Fulfillment" at bounding box center [85, 50] width 137 height 8
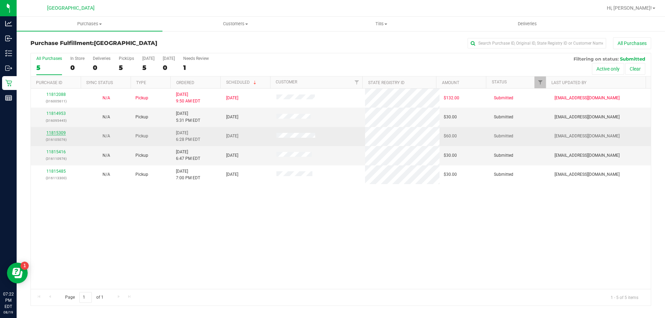
click at [62, 131] on link "11815309" at bounding box center [55, 132] width 19 height 5
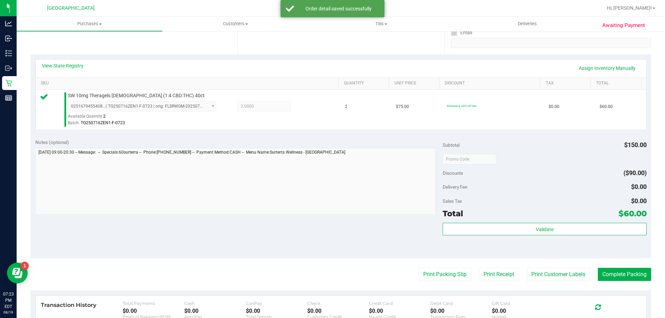
scroll to position [208, 0]
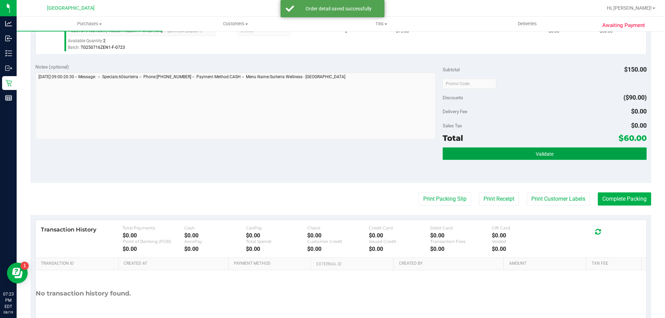
click at [497, 159] on button "Validate" at bounding box center [544, 153] width 204 height 12
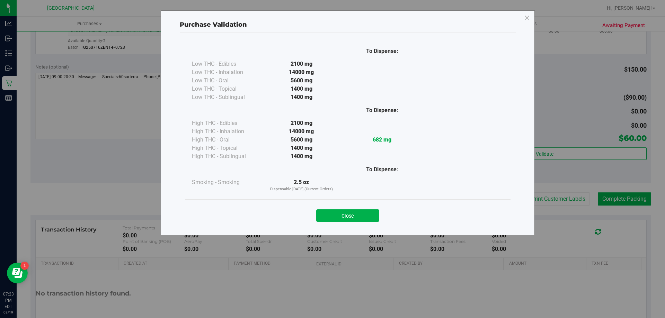
click at [376, 202] on div "To Dispense: Low THC - Edibles 2100 mg" at bounding box center [348, 131] width 336 height 196
click at [374, 206] on div "Close" at bounding box center [347, 213] width 315 height 17
click at [365, 216] on button "Close" at bounding box center [347, 215] width 63 height 12
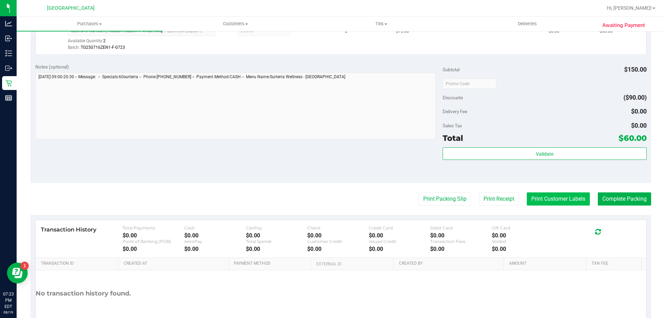
click at [538, 197] on button "Print Customer Labels" at bounding box center [557, 198] width 63 height 13
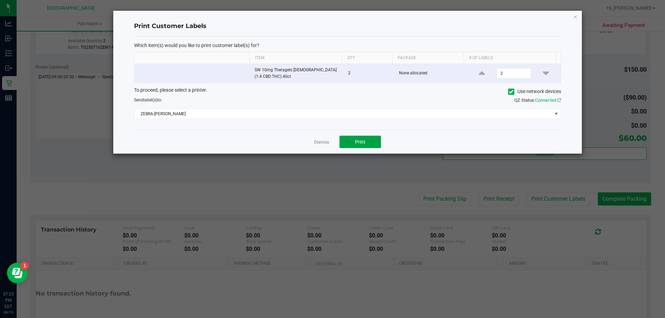
click at [361, 139] on span "Print" at bounding box center [360, 142] width 10 height 6
click at [576, 17] on icon "button" at bounding box center [575, 16] width 5 height 8
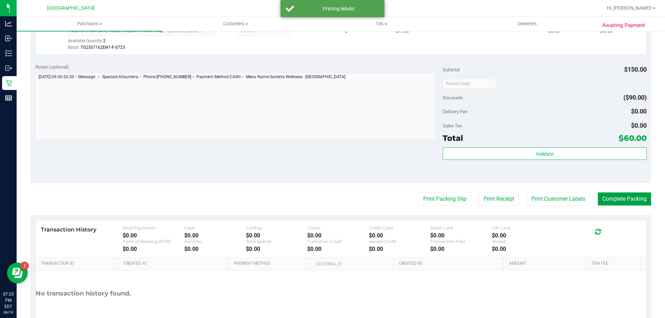
click at [629, 196] on button "Complete Packing" at bounding box center [623, 198] width 53 height 13
